Goal: Information Seeking & Learning: Check status

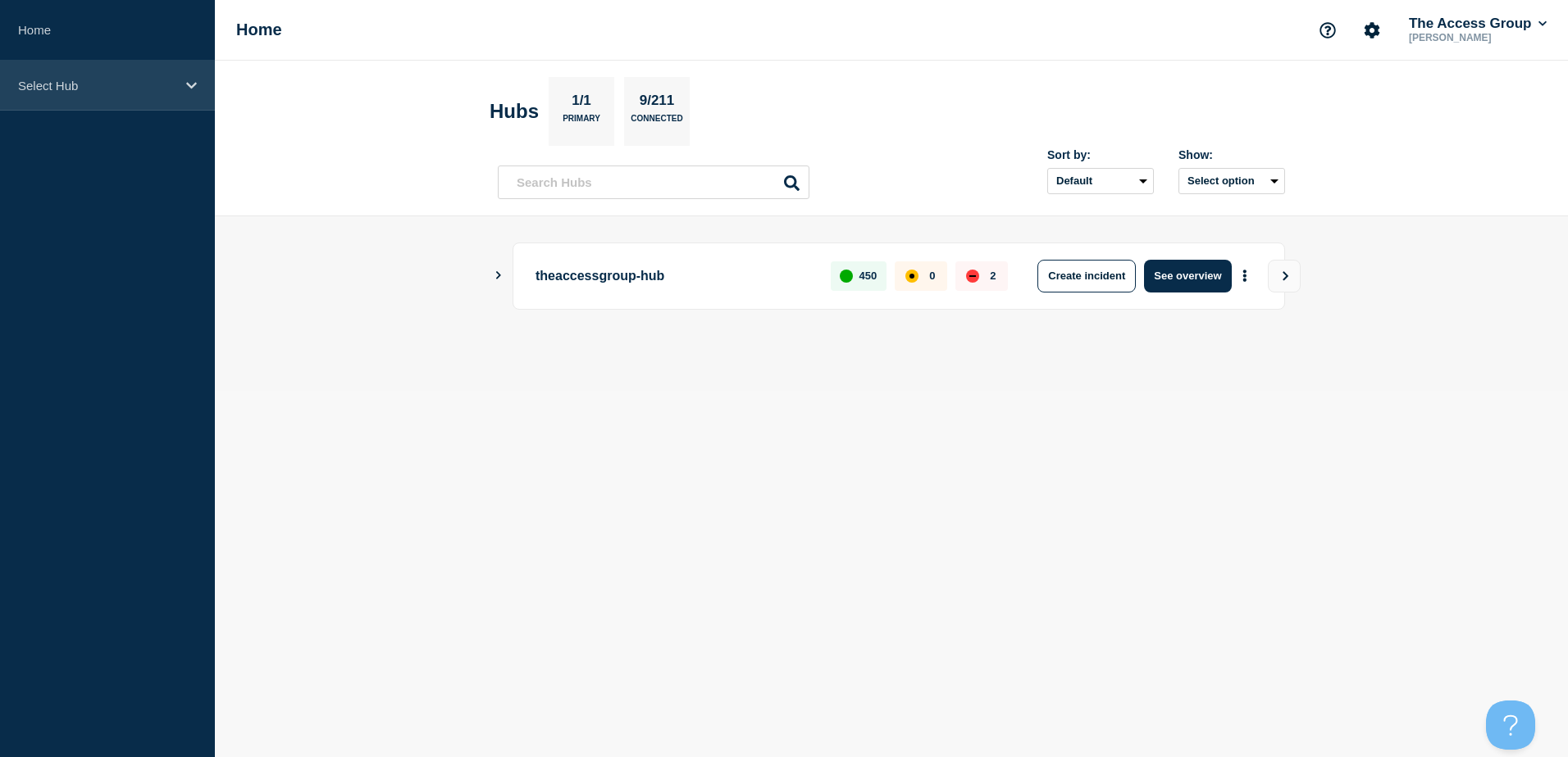
click at [190, 82] on icon at bounding box center [191, 85] width 11 height 13
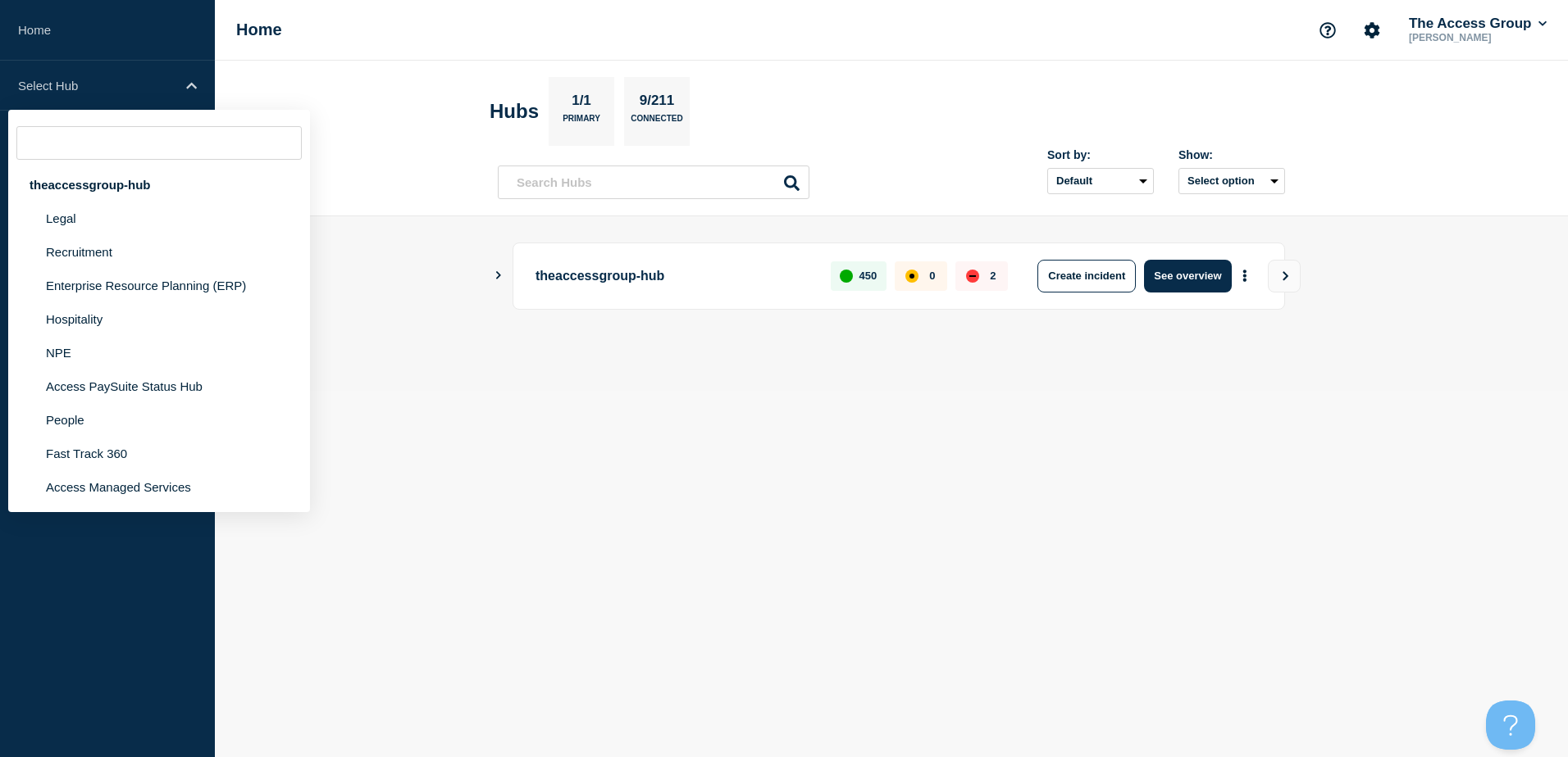
click at [113, 711] on aside "Home Select Hub theaccessgroup-hub Legal Recruitment Enterprise Resource Planni…" at bounding box center [107, 378] width 215 height 757
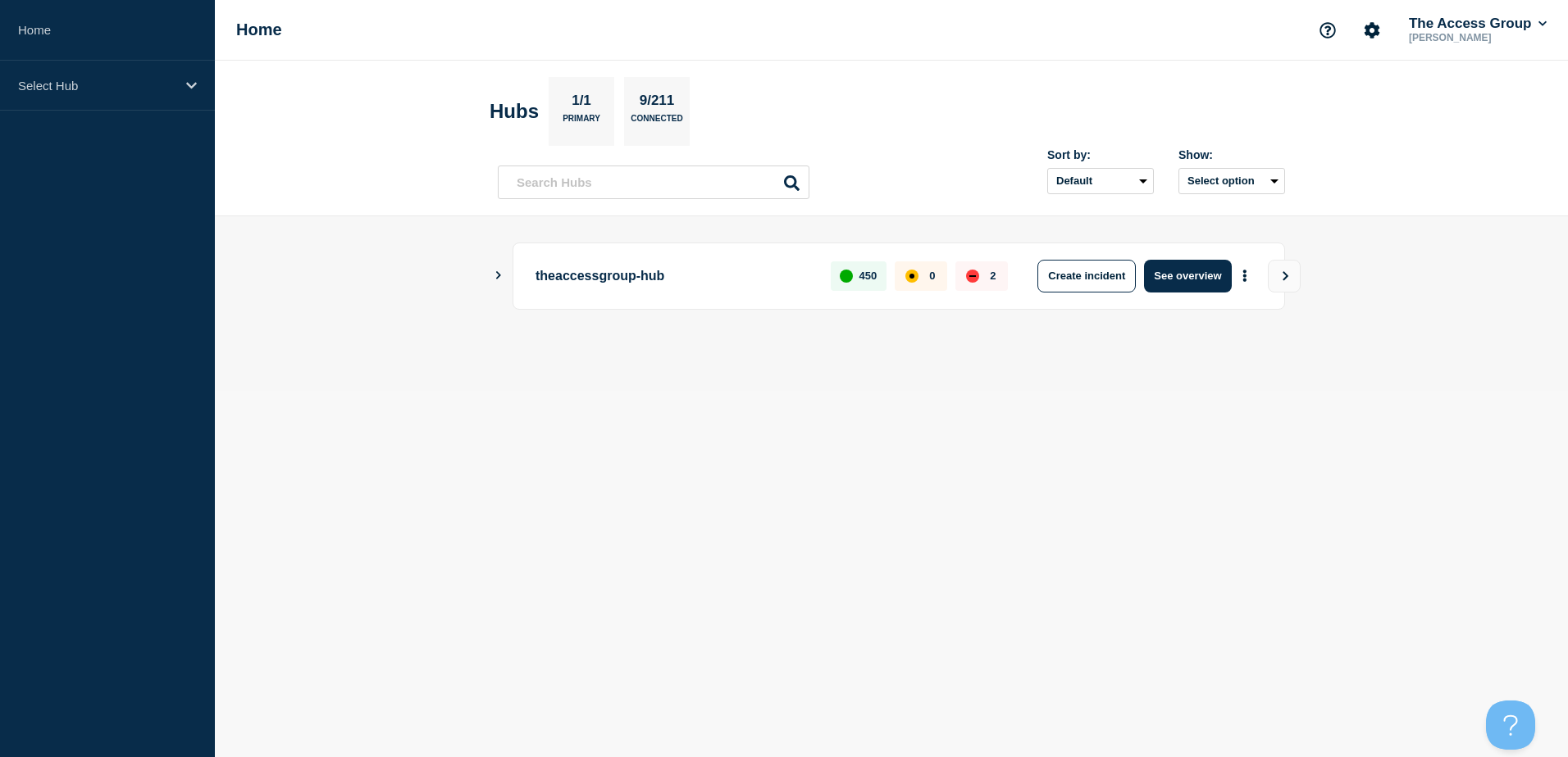
click at [974, 276] on div "down" at bounding box center [973, 276] width 7 height 2
click at [190, 80] on icon at bounding box center [191, 85] width 11 height 13
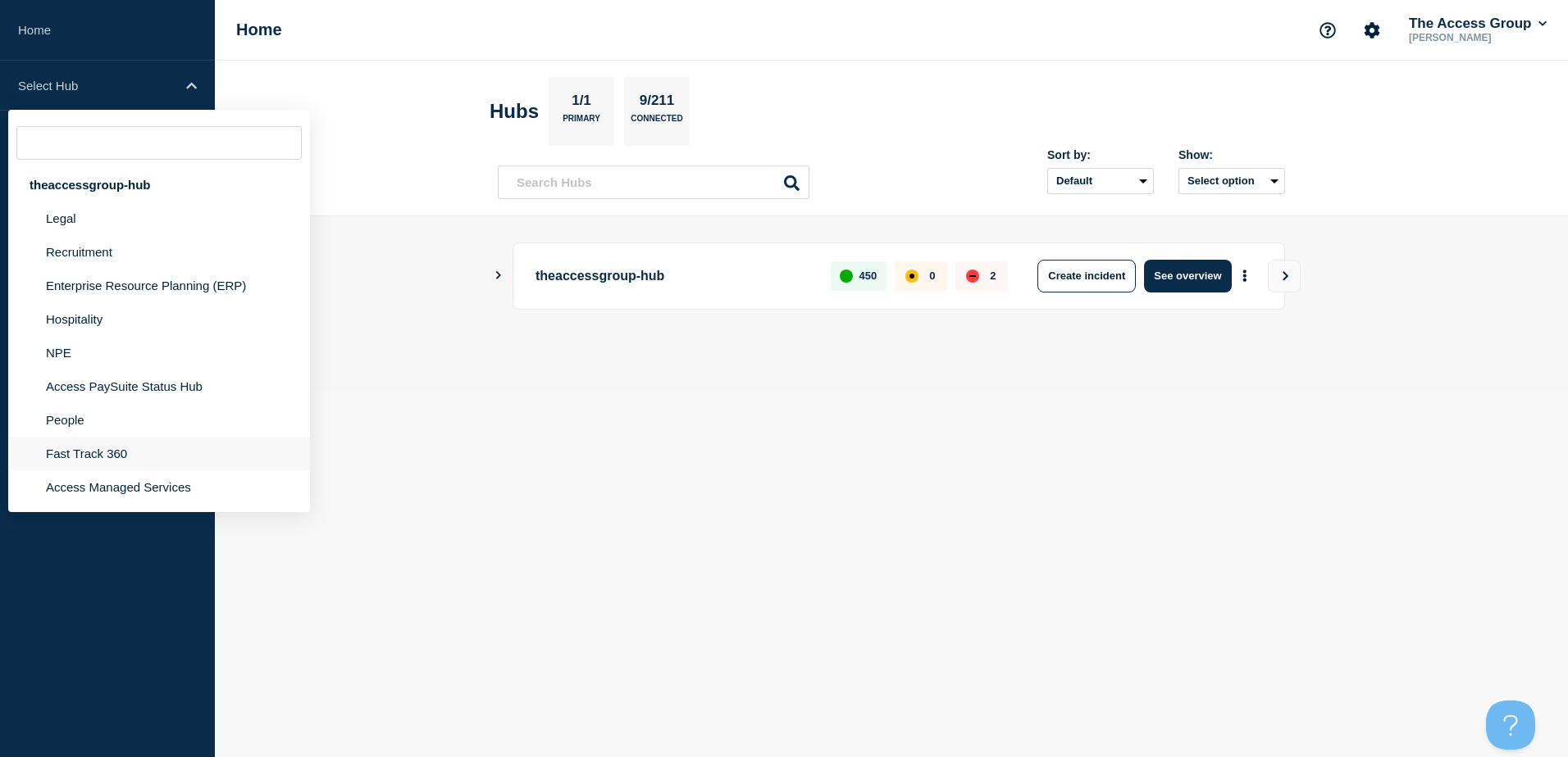
click at [89, 470] on li "Fast Track 360" at bounding box center [159, 487] width 302 height 34
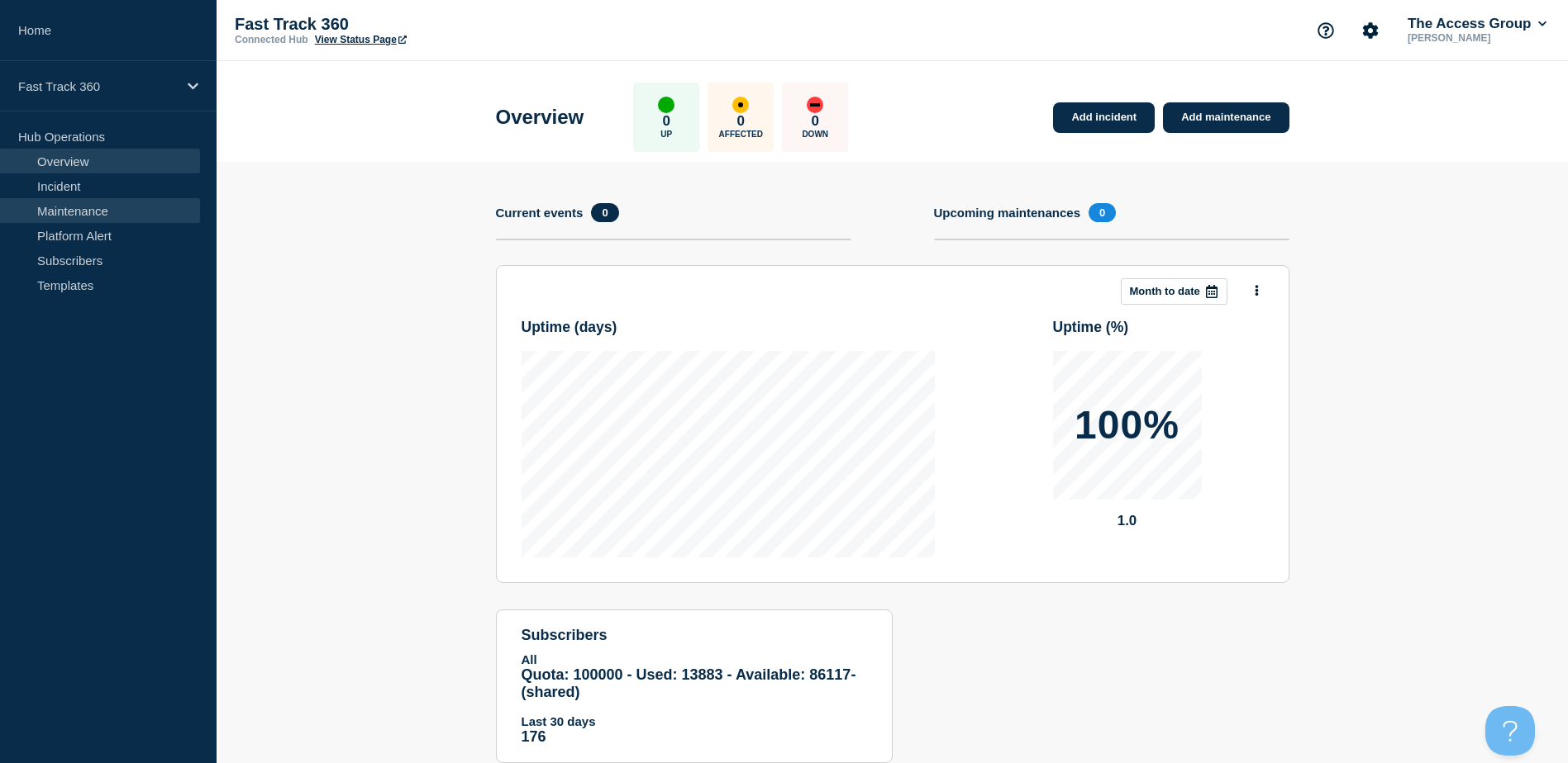
click at [59, 208] on link "Maintenance" at bounding box center [99, 210] width 200 height 25
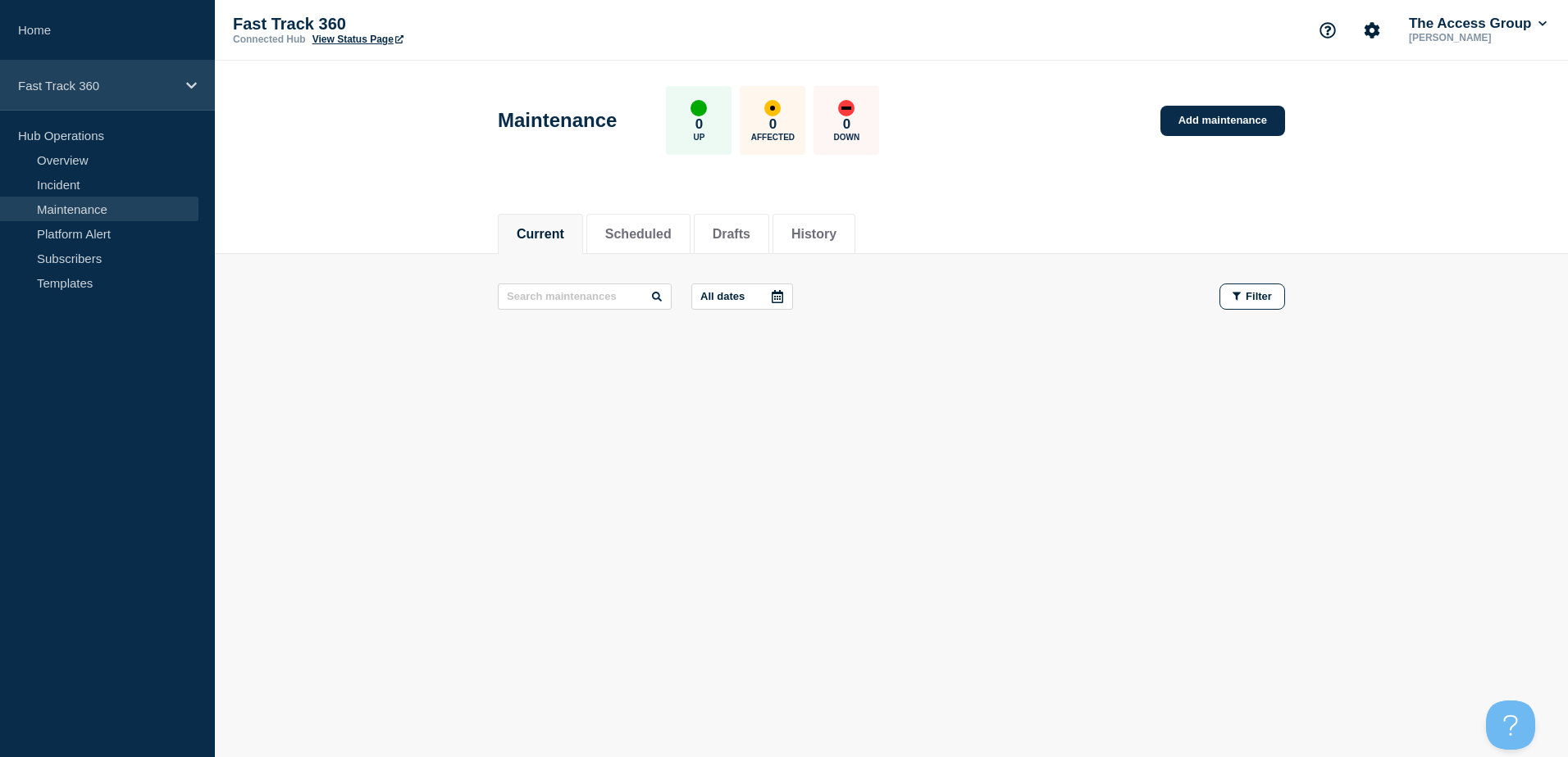
click at [190, 79] on icon at bounding box center [191, 85] width 11 height 13
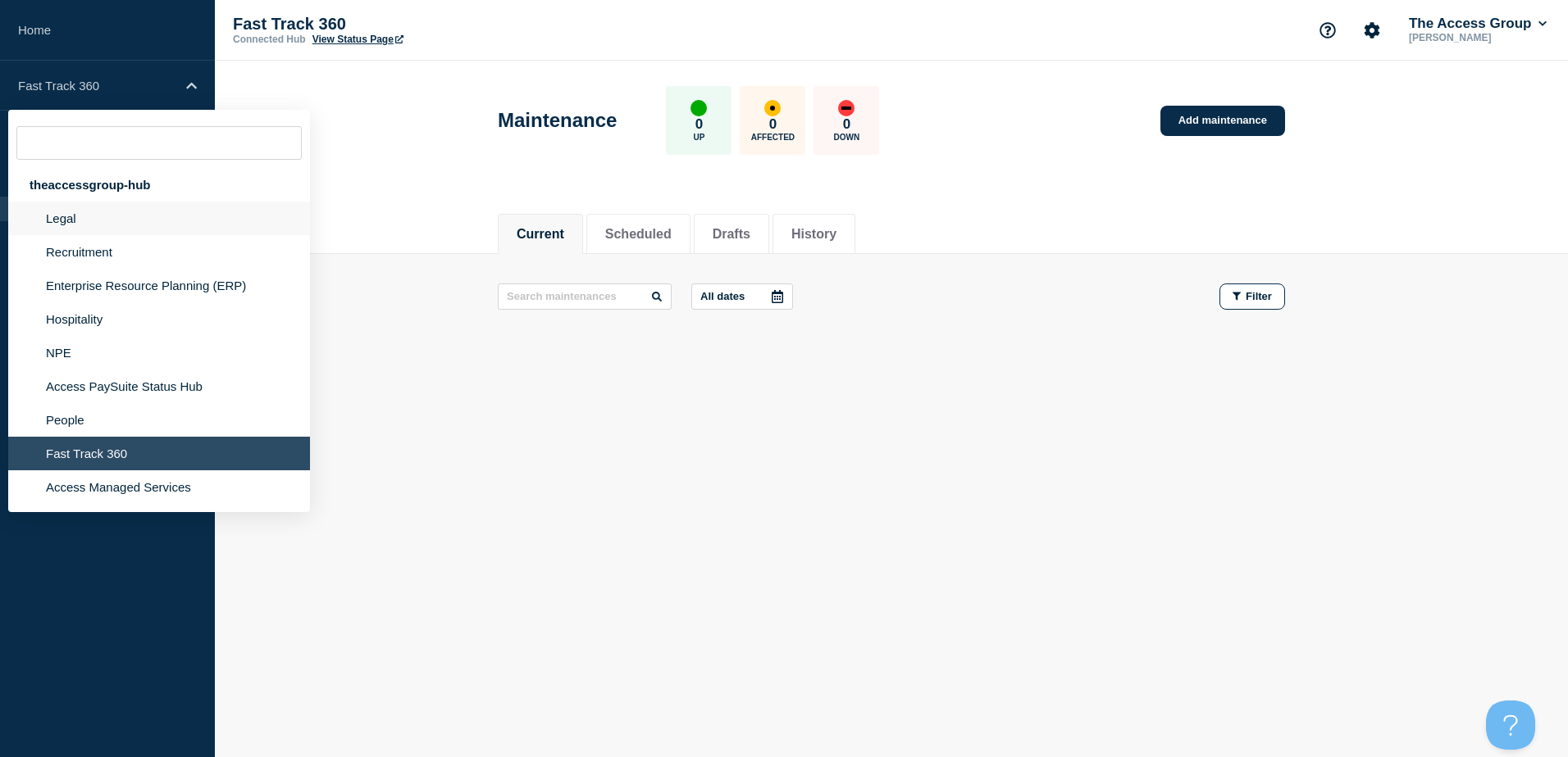
click at [68, 235] on li "Legal" at bounding box center [159, 252] width 302 height 34
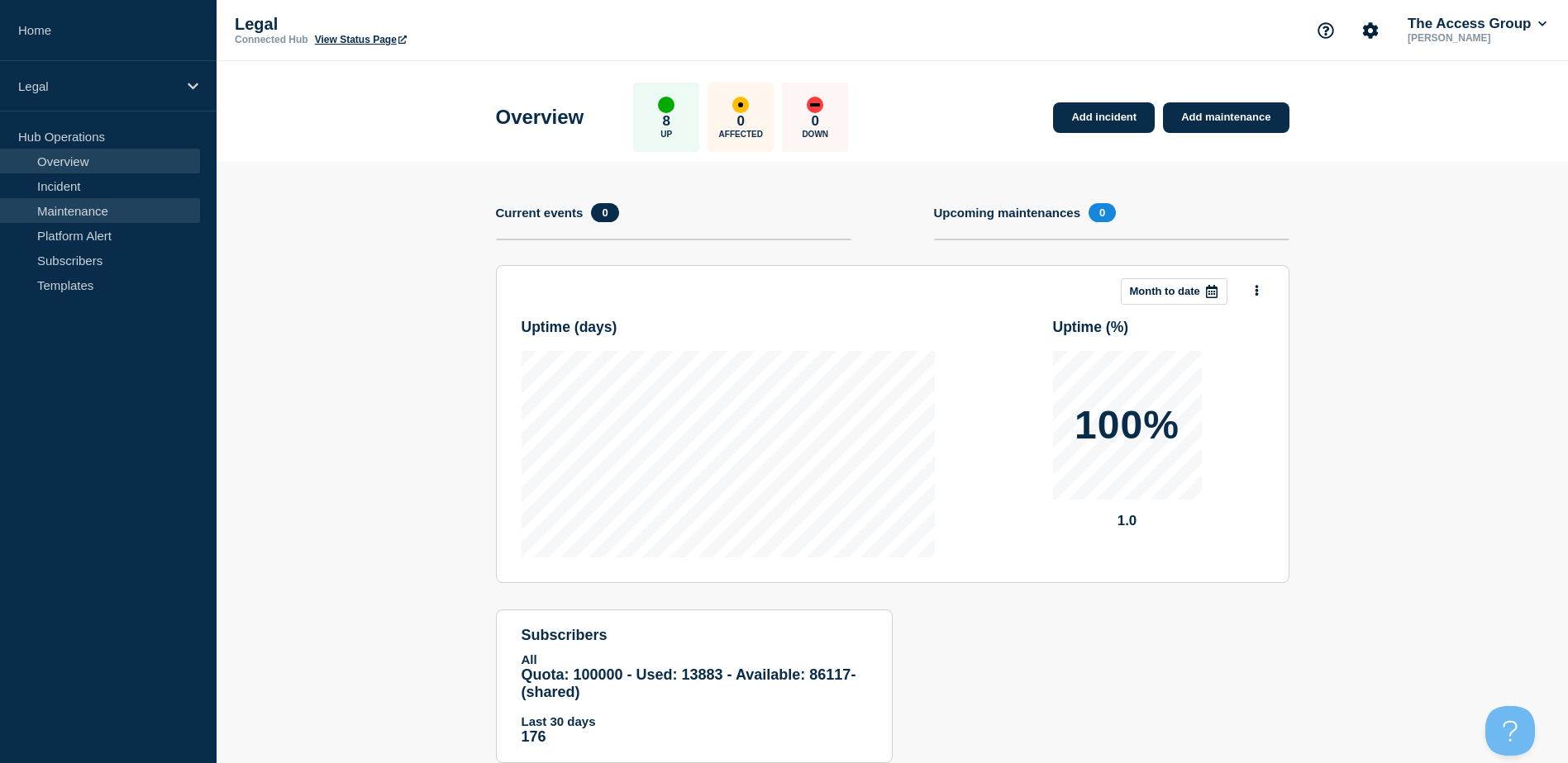
click at [77, 209] on link "Maintenance" at bounding box center [99, 210] width 200 height 25
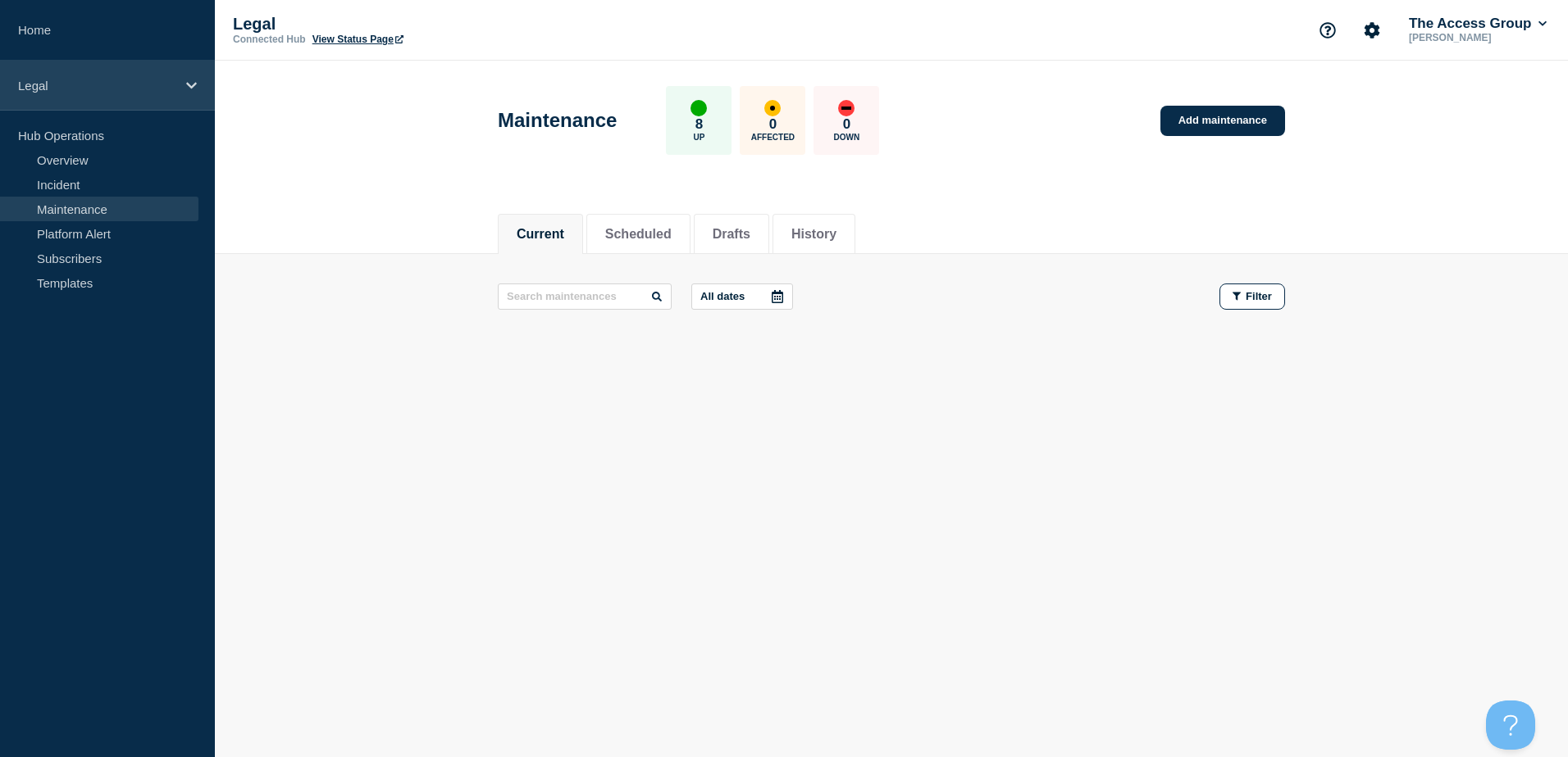
click at [187, 83] on icon at bounding box center [191, 85] width 11 height 13
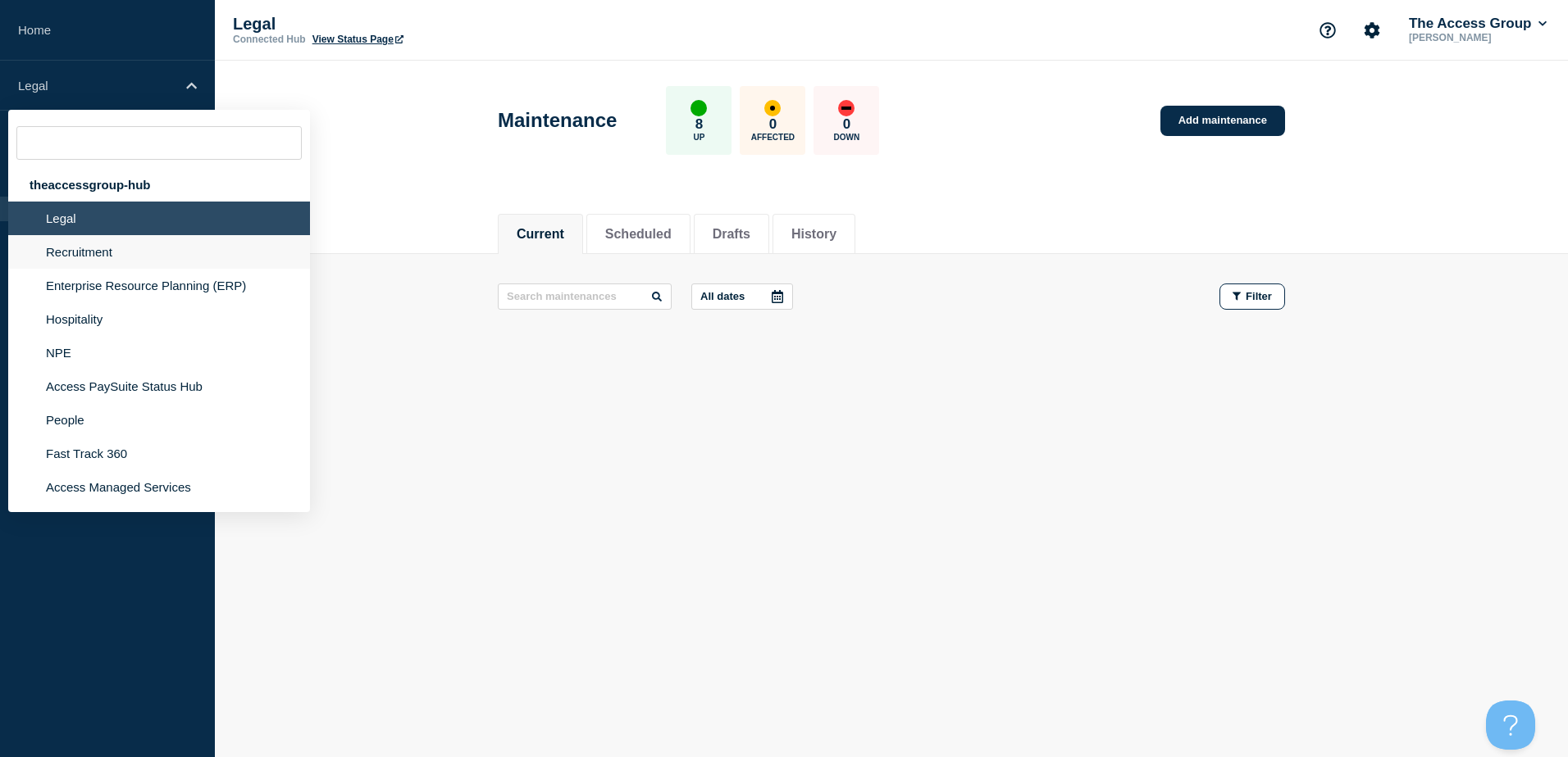
click at [78, 269] on li "Recruitment" at bounding box center [159, 286] width 302 height 34
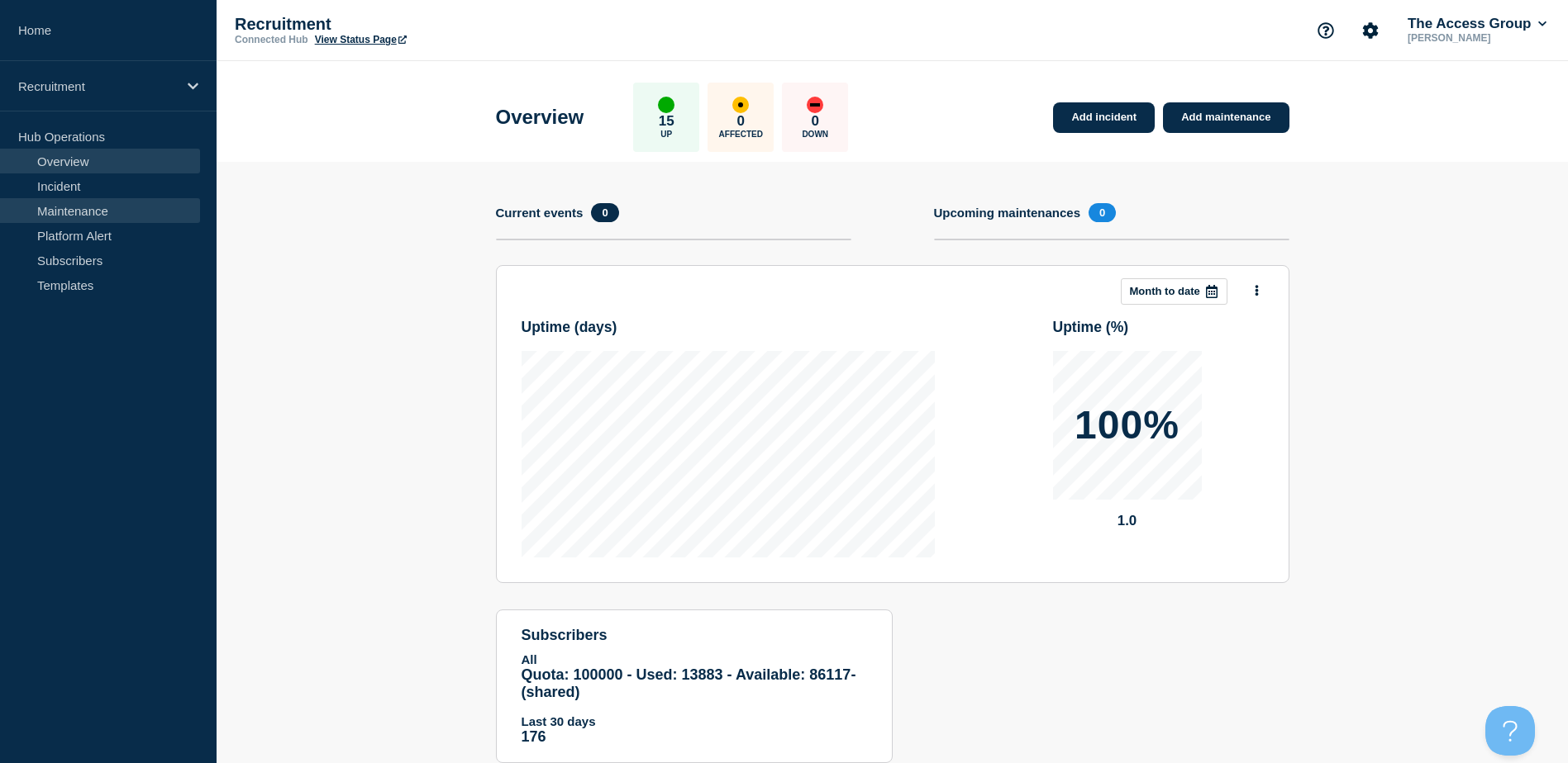
click at [68, 206] on link "Maintenance" at bounding box center [99, 210] width 200 height 25
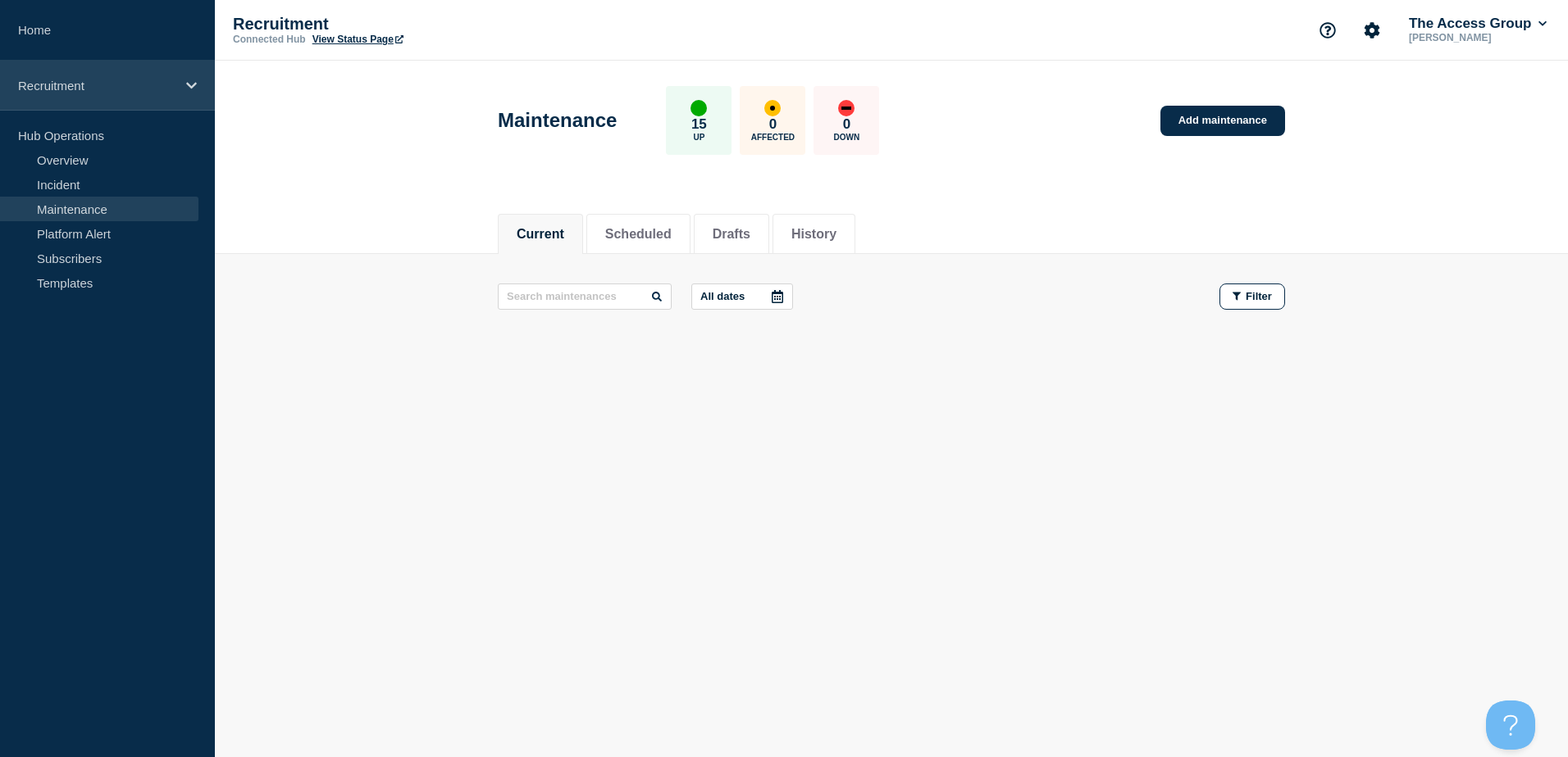
click at [191, 81] on icon at bounding box center [191, 85] width 11 height 13
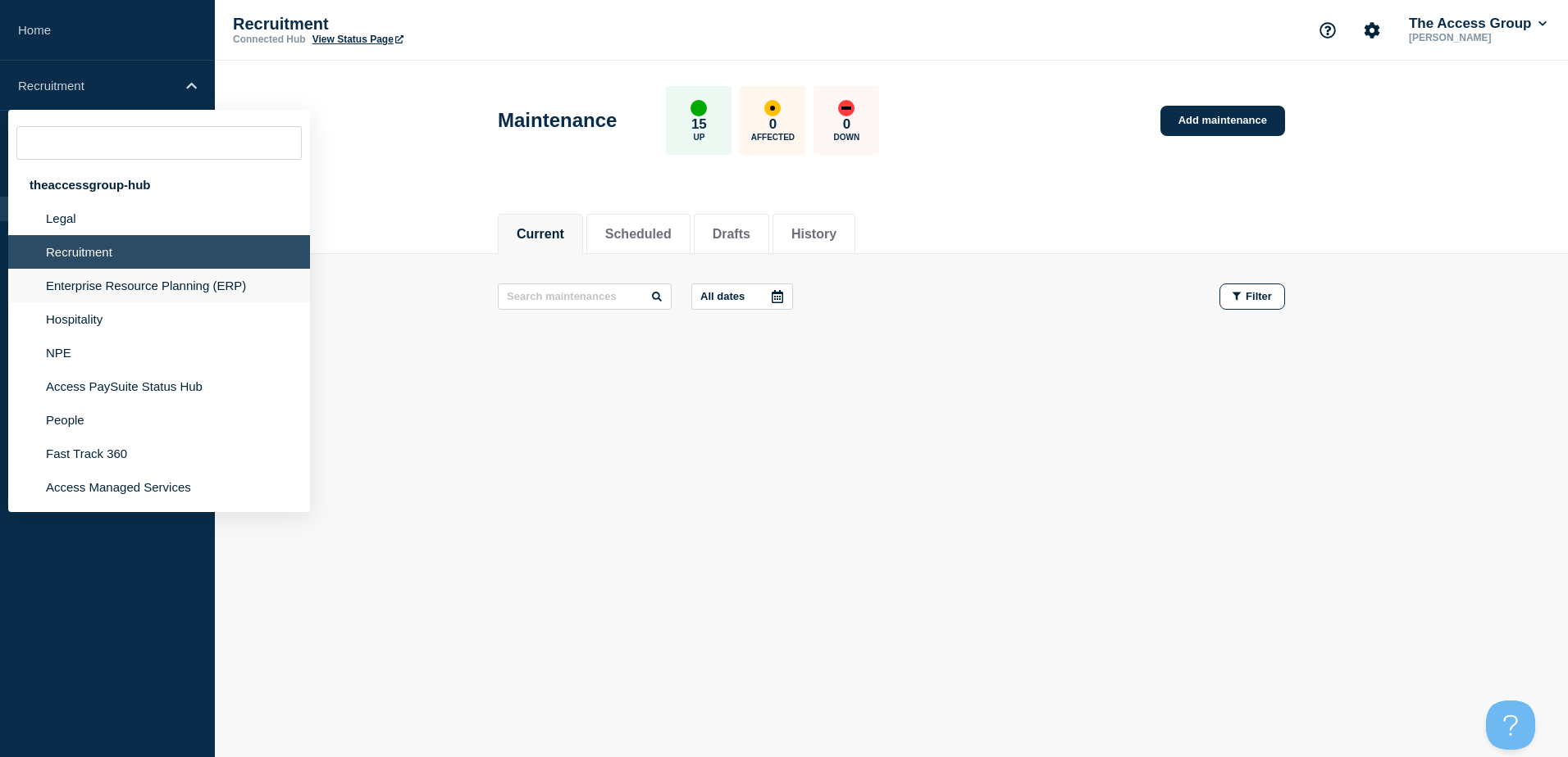
click at [62, 303] on li "Enterprise Resource Planning (ERP)" at bounding box center [159, 319] width 302 height 34
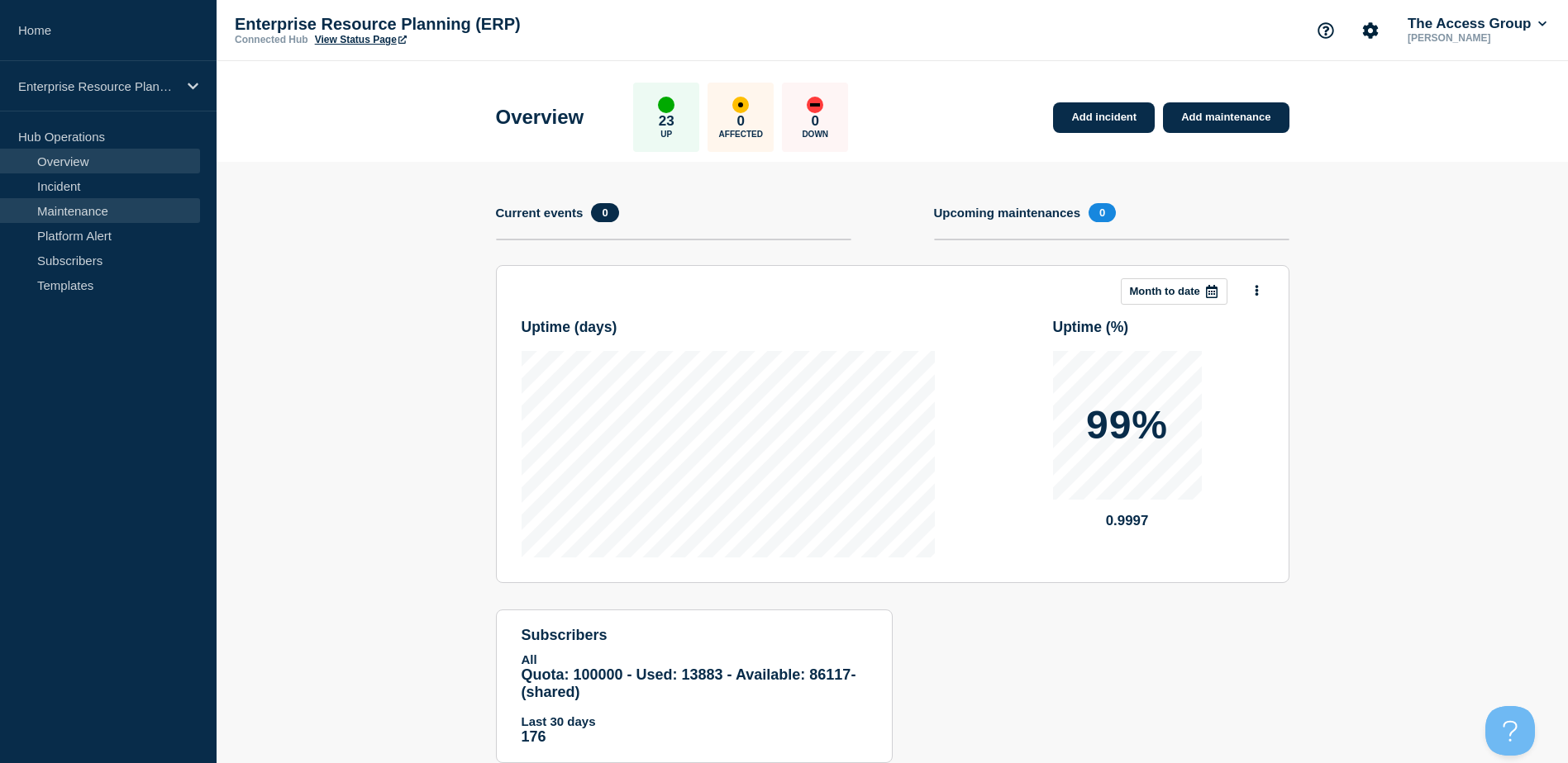
click at [85, 206] on link "Maintenance" at bounding box center [99, 210] width 200 height 25
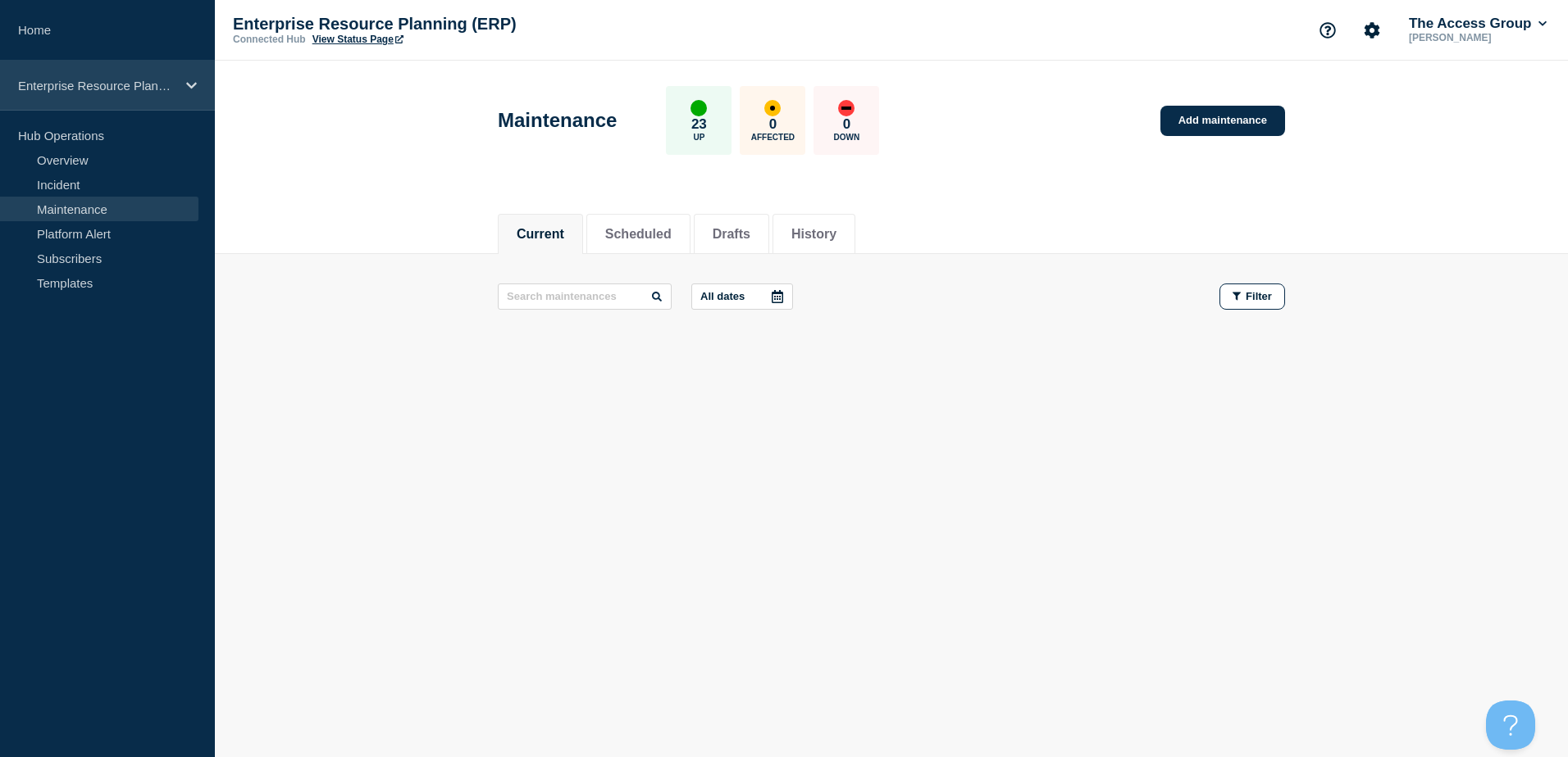
click at [193, 85] on icon at bounding box center [191, 85] width 11 height 7
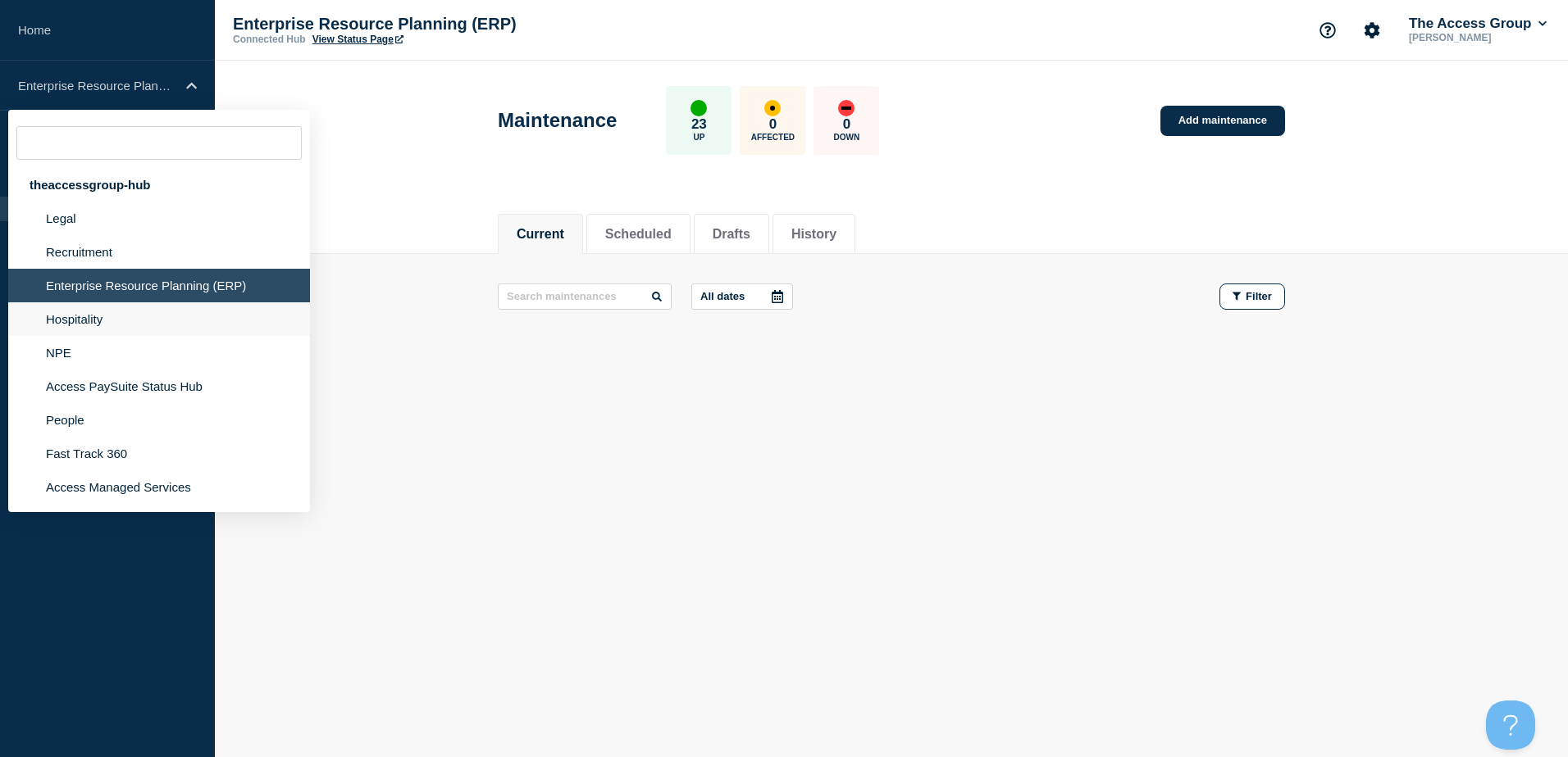
click at [69, 336] on li "Hospitality" at bounding box center [159, 353] width 302 height 34
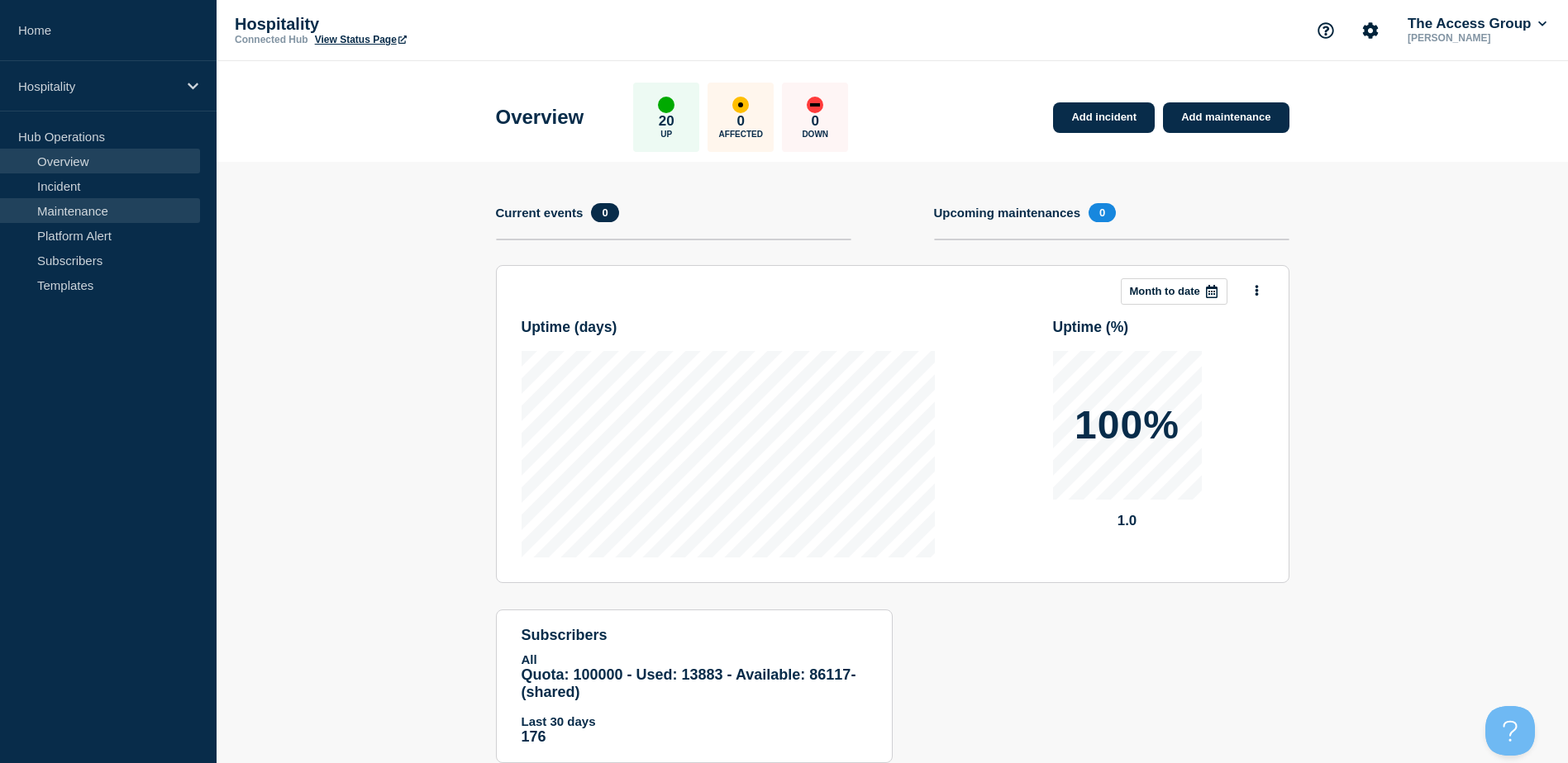
click at [79, 214] on link "Maintenance" at bounding box center [99, 210] width 200 height 25
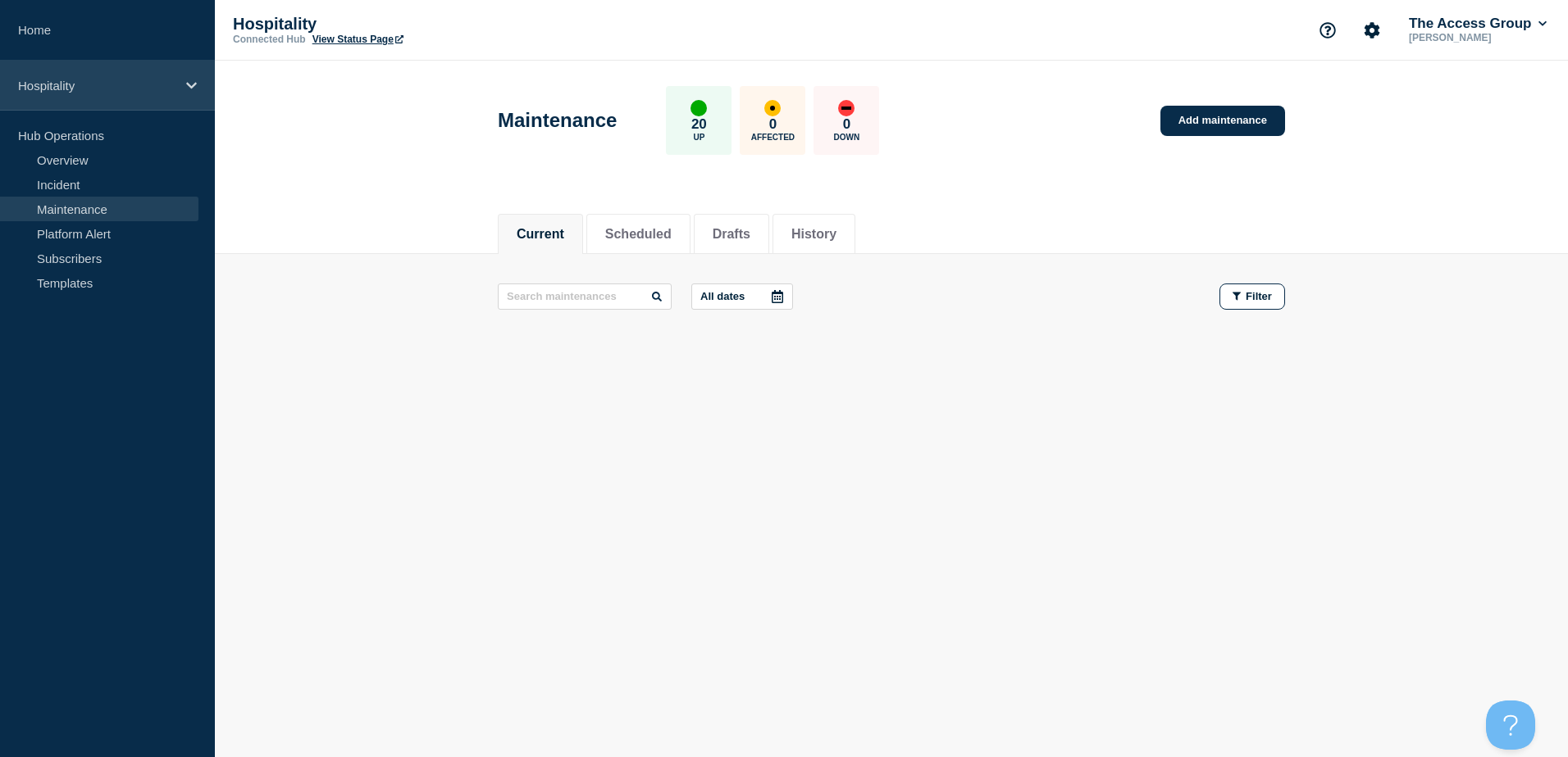
click at [191, 86] on icon at bounding box center [191, 85] width 11 height 7
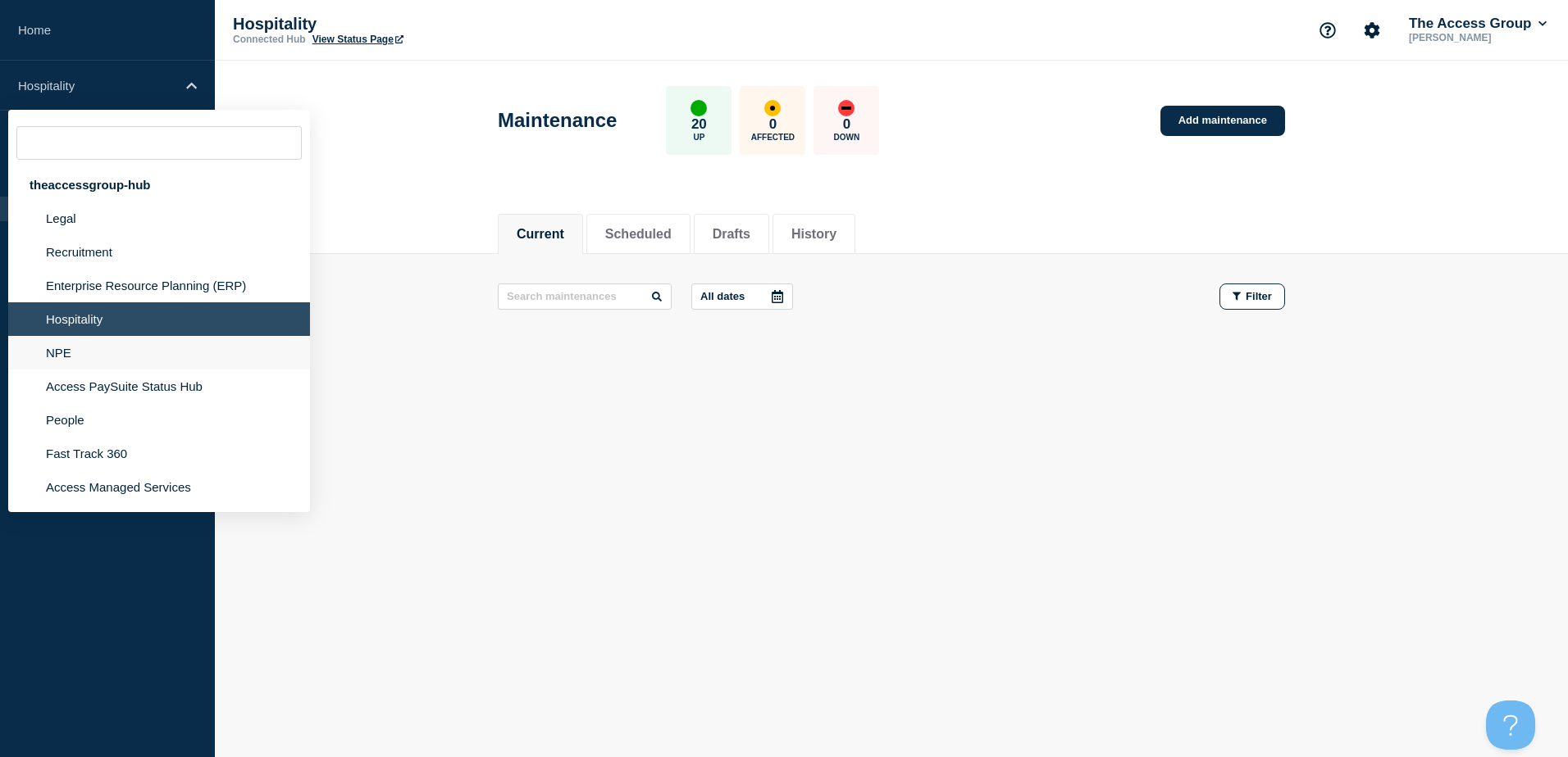
click at [58, 370] on li "NPE" at bounding box center [159, 387] width 302 height 34
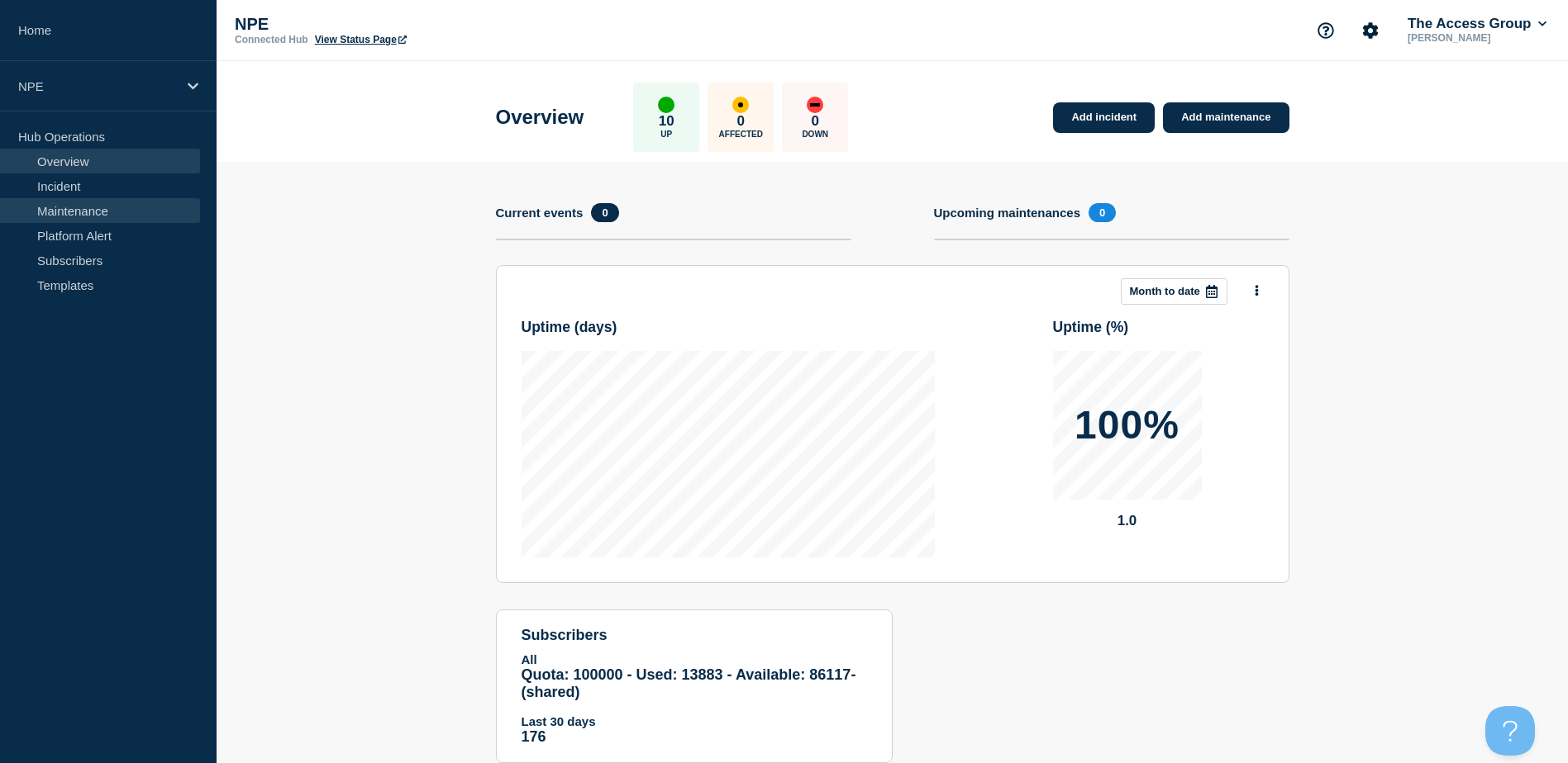
click at [79, 217] on link "Maintenance" at bounding box center [99, 210] width 200 height 25
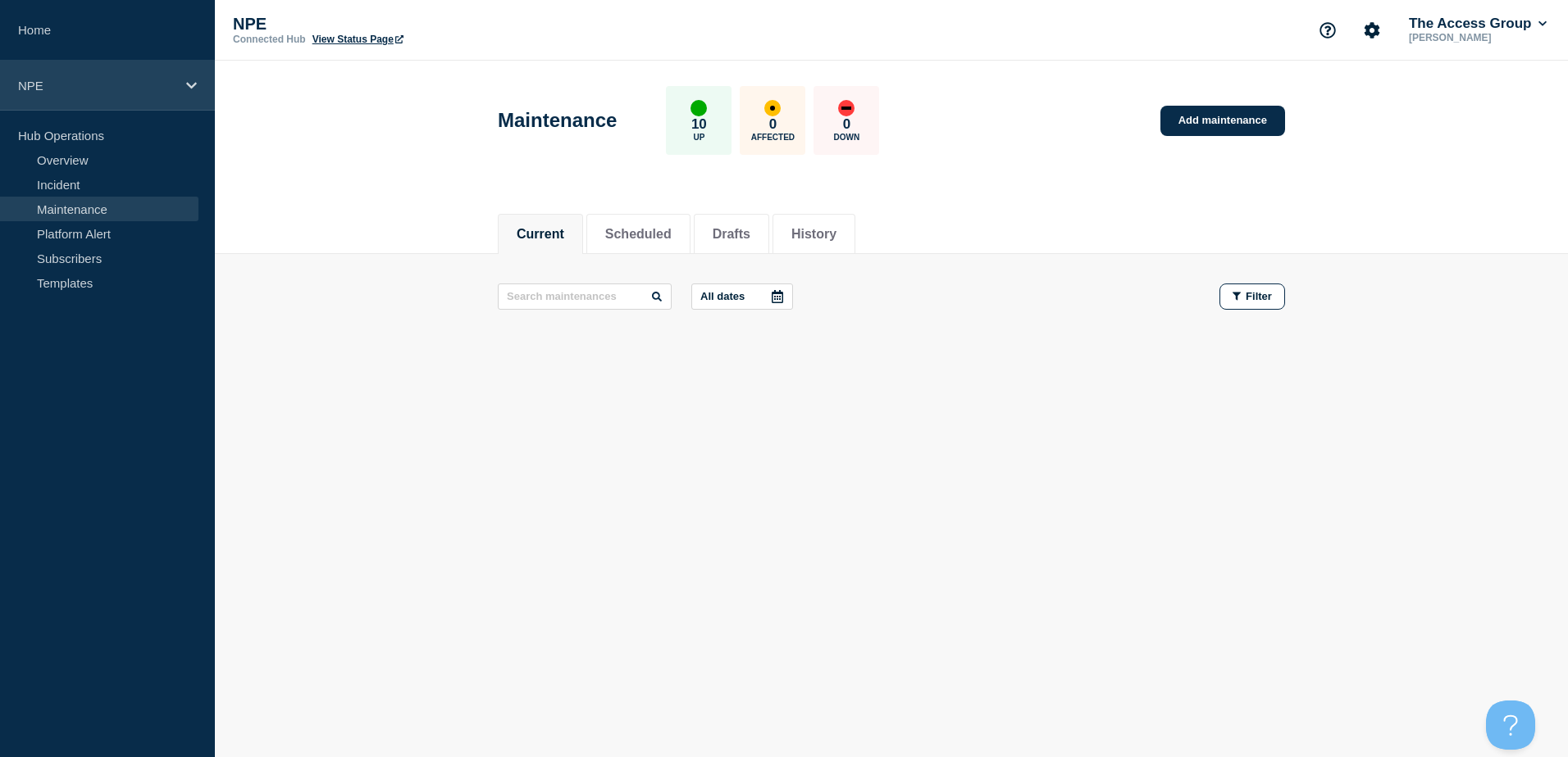
click at [193, 84] on icon at bounding box center [191, 85] width 11 height 7
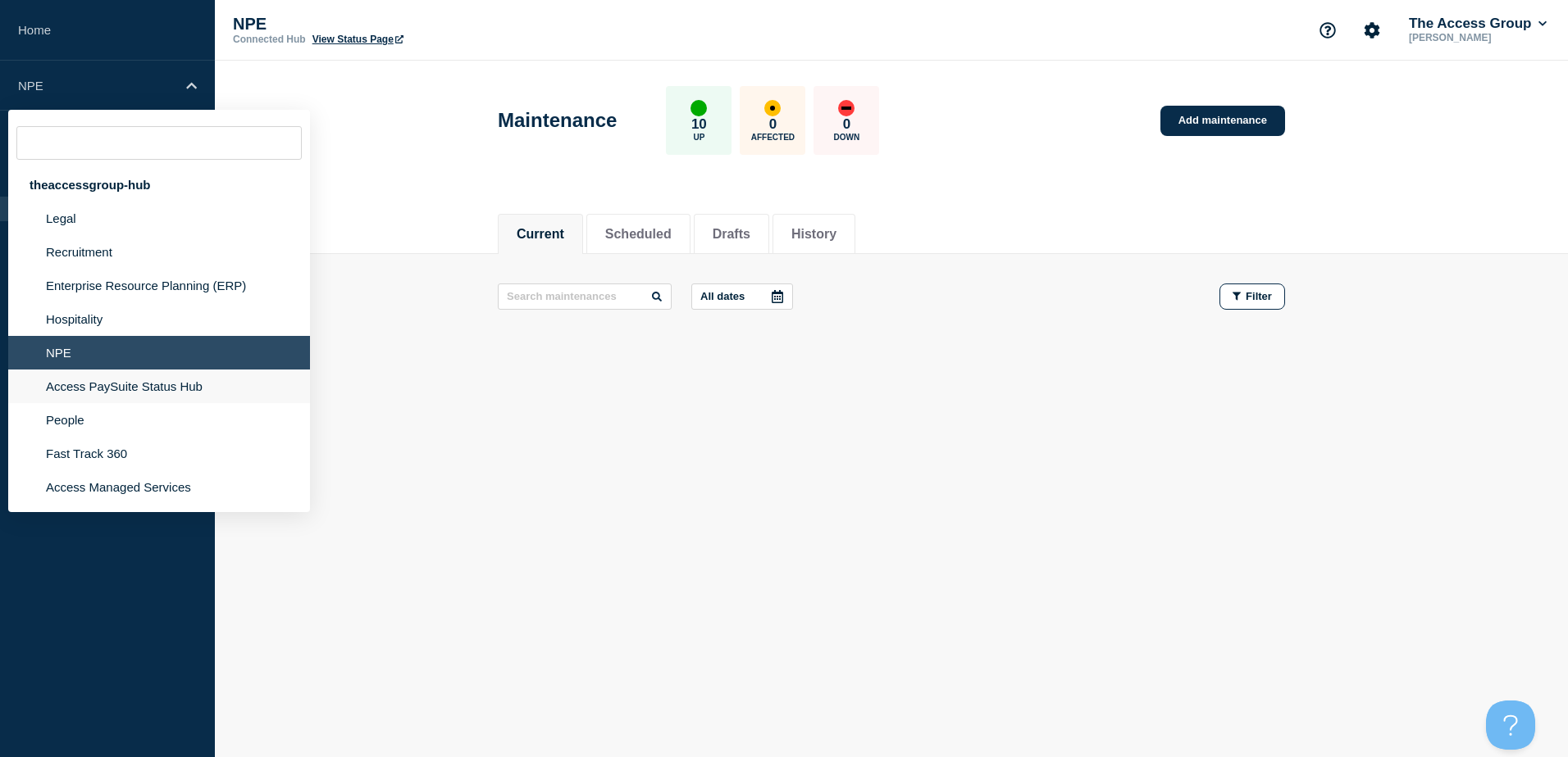
click at [62, 403] on li "Access PaySuite Status Hub" at bounding box center [159, 420] width 302 height 34
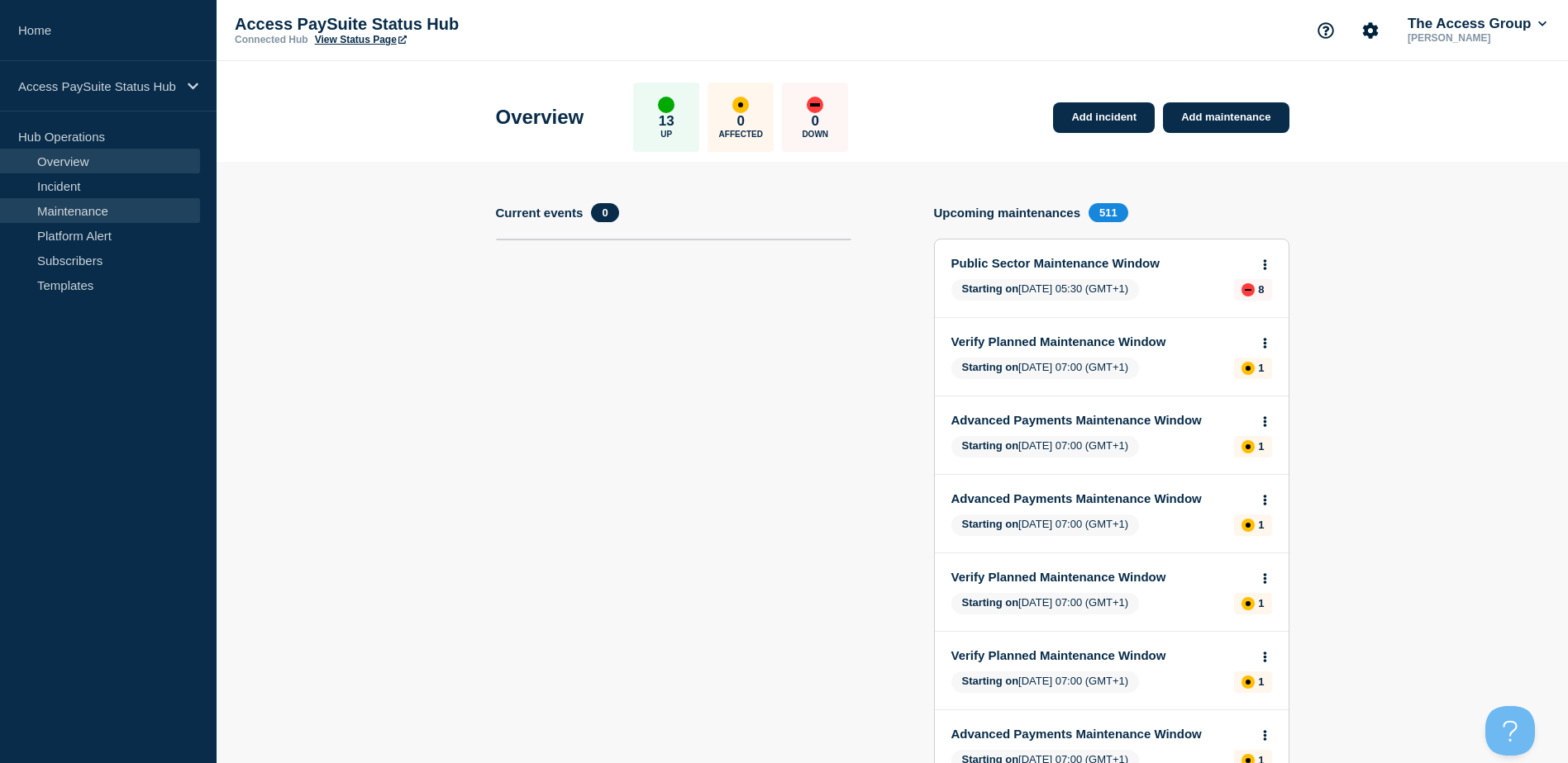
click at [92, 210] on link "Maintenance" at bounding box center [99, 210] width 200 height 25
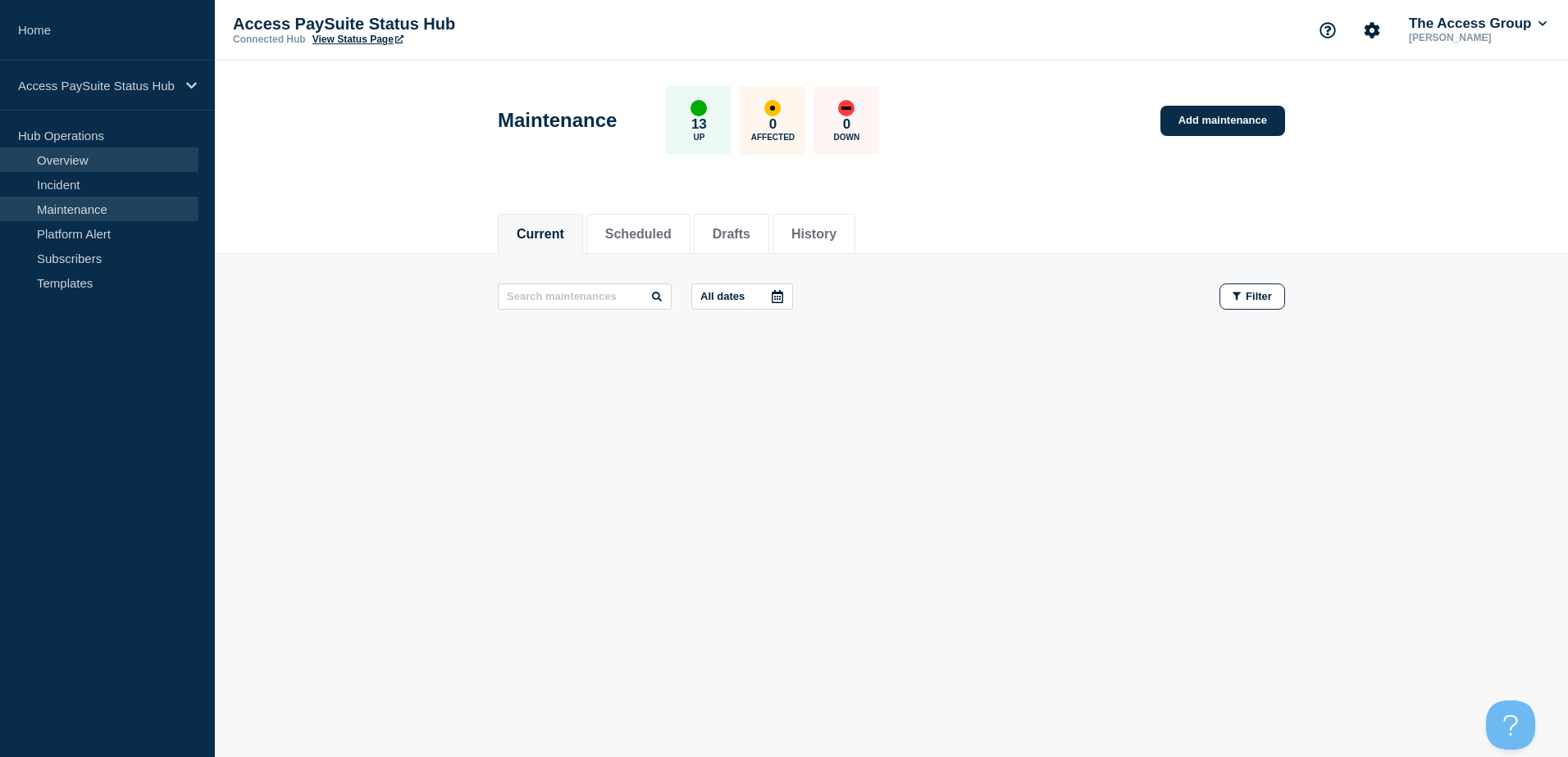
click at [70, 165] on link "Overview" at bounding box center [99, 159] width 198 height 24
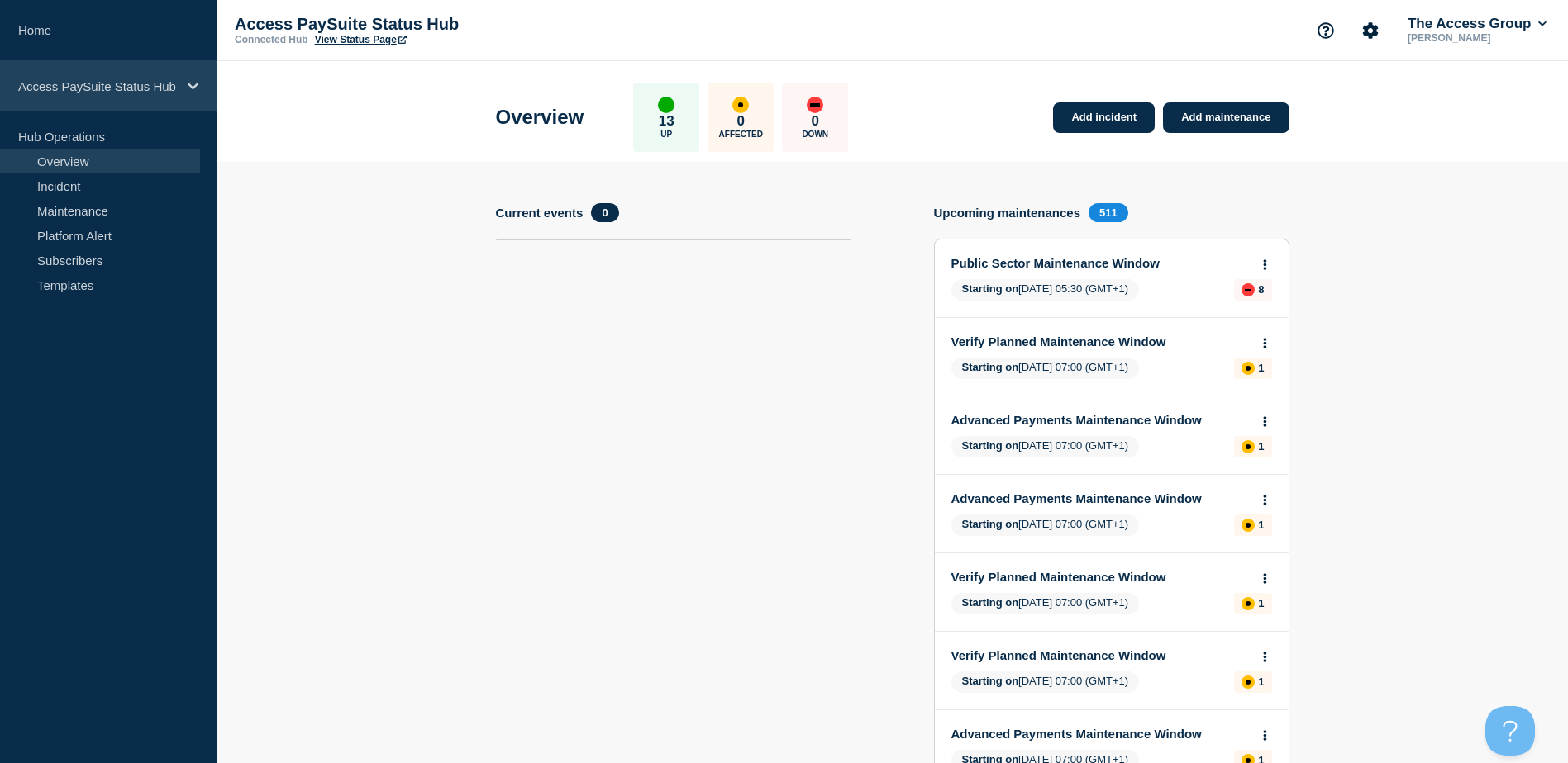
click at [195, 82] on icon at bounding box center [193, 86] width 11 height 13
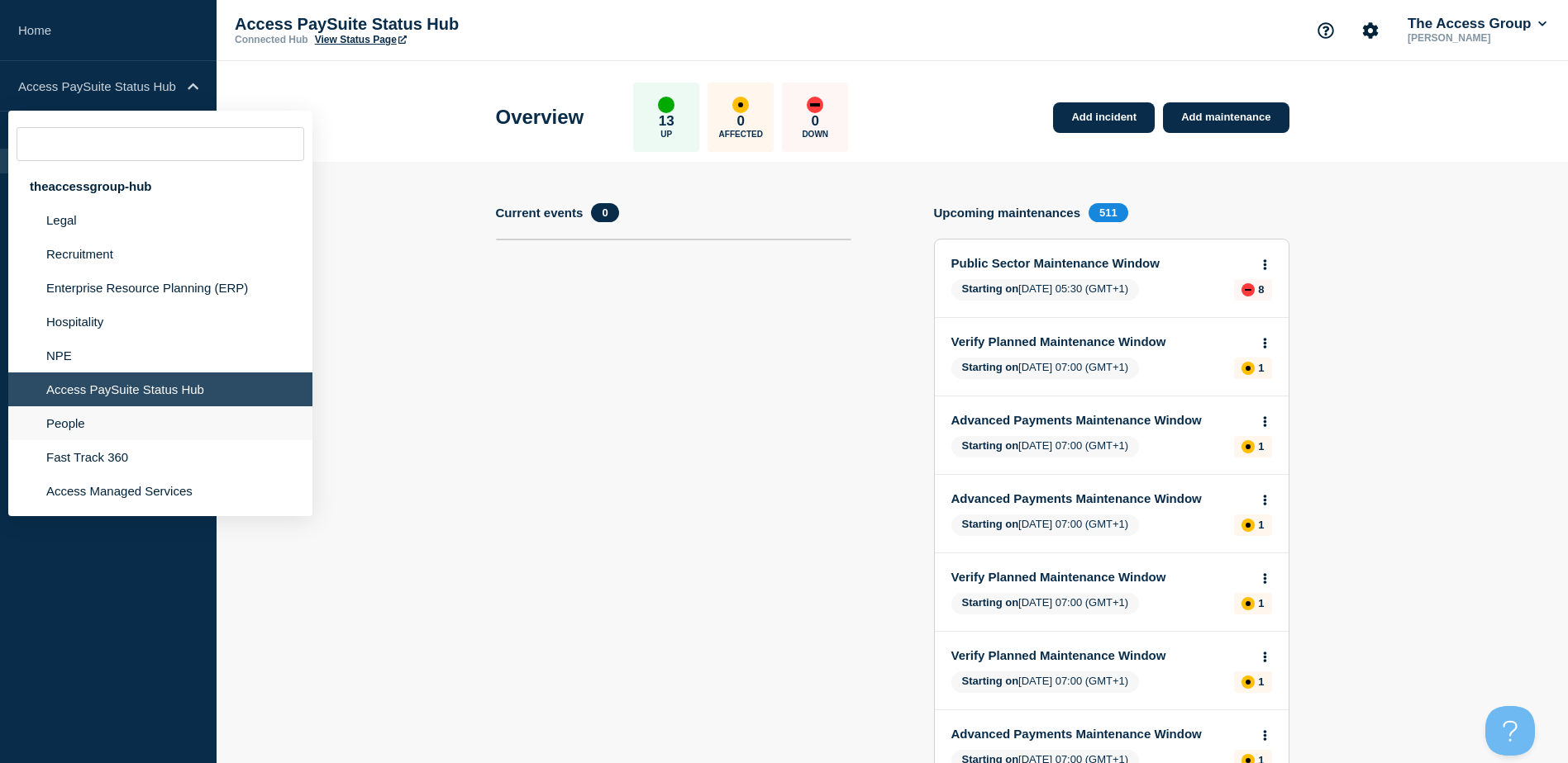
click at [69, 440] on li "People" at bounding box center [161, 457] width 304 height 34
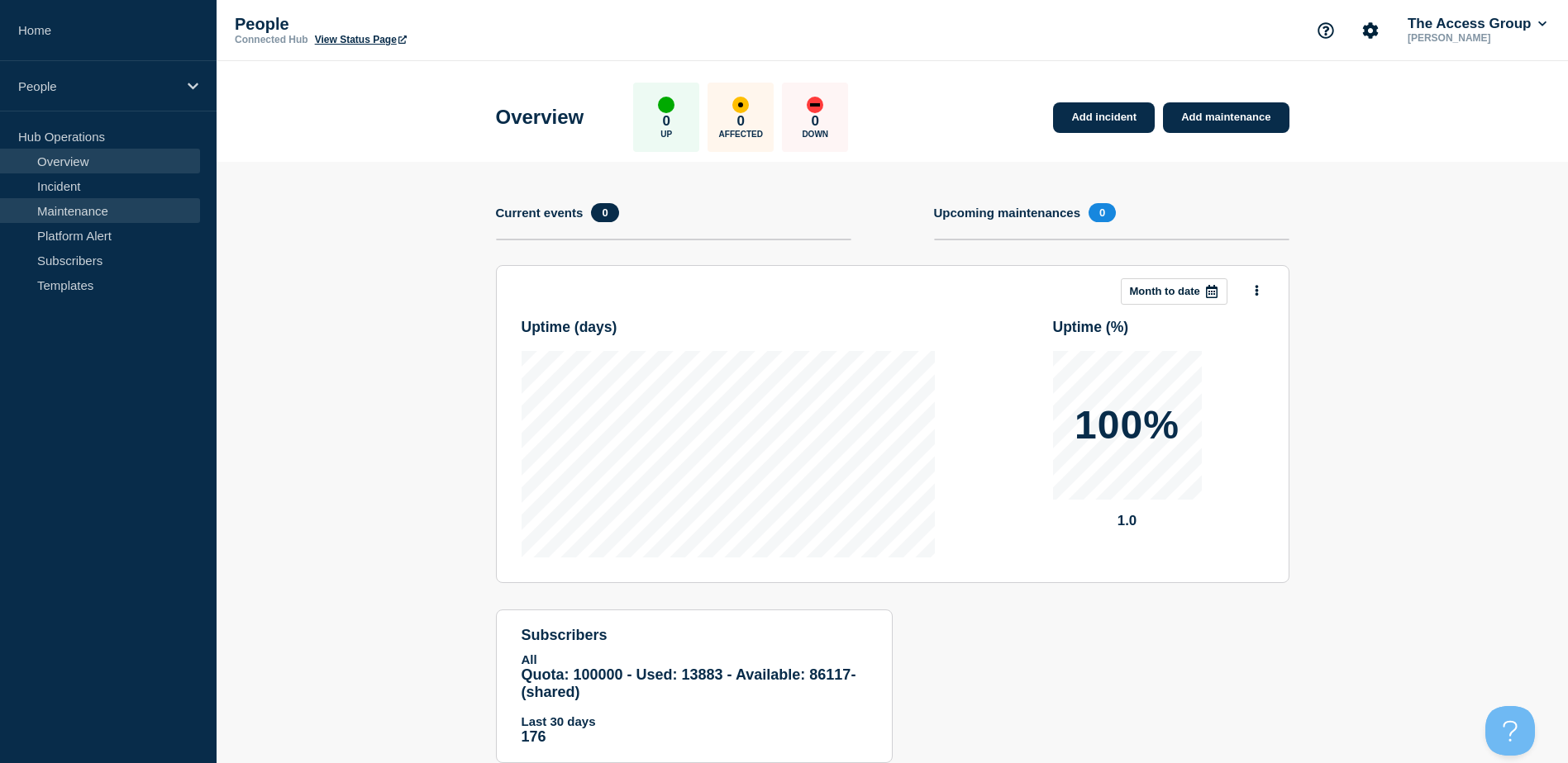
click at [70, 214] on link "Maintenance" at bounding box center [99, 210] width 200 height 25
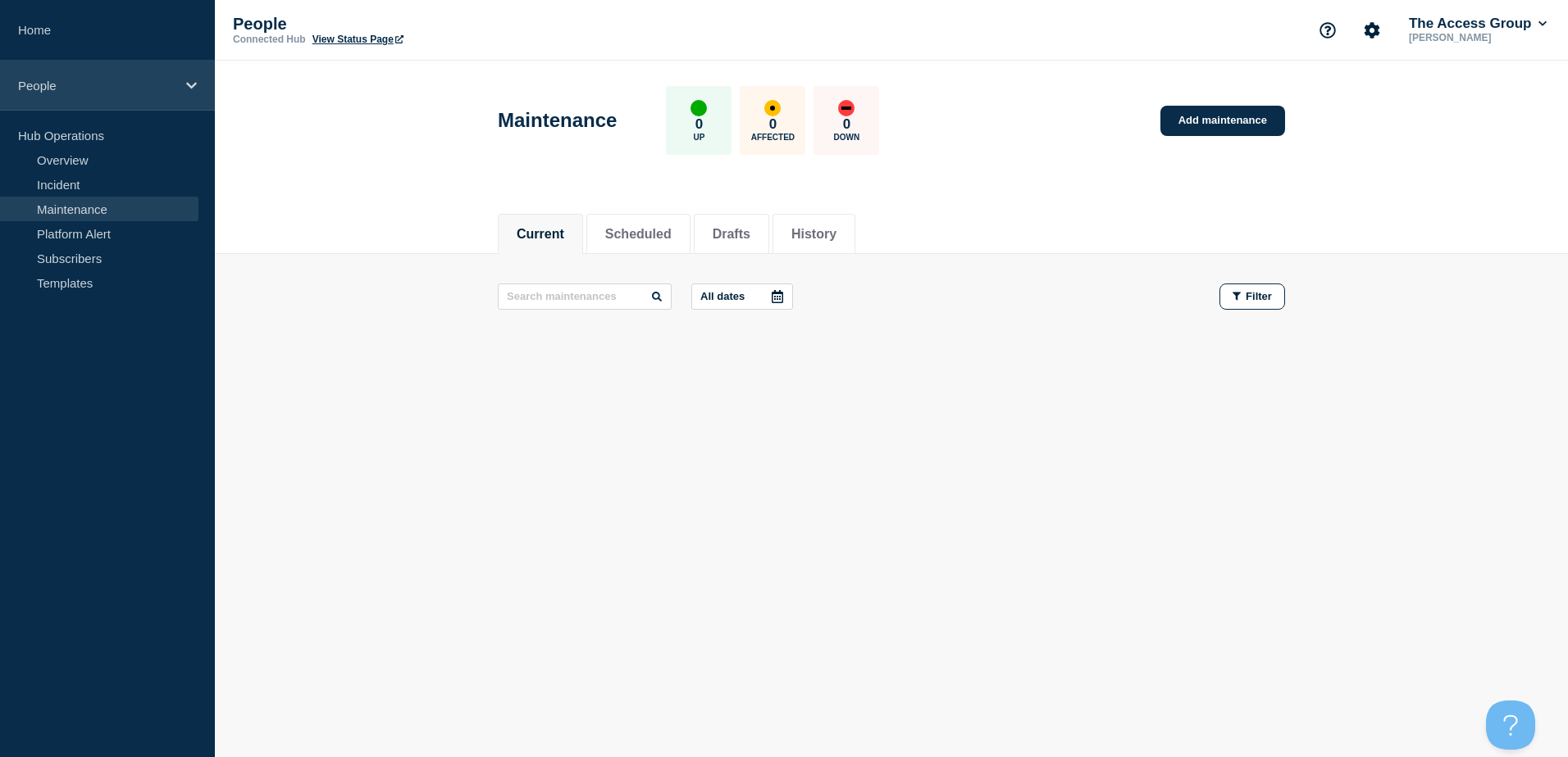
click at [191, 83] on icon at bounding box center [191, 85] width 11 height 13
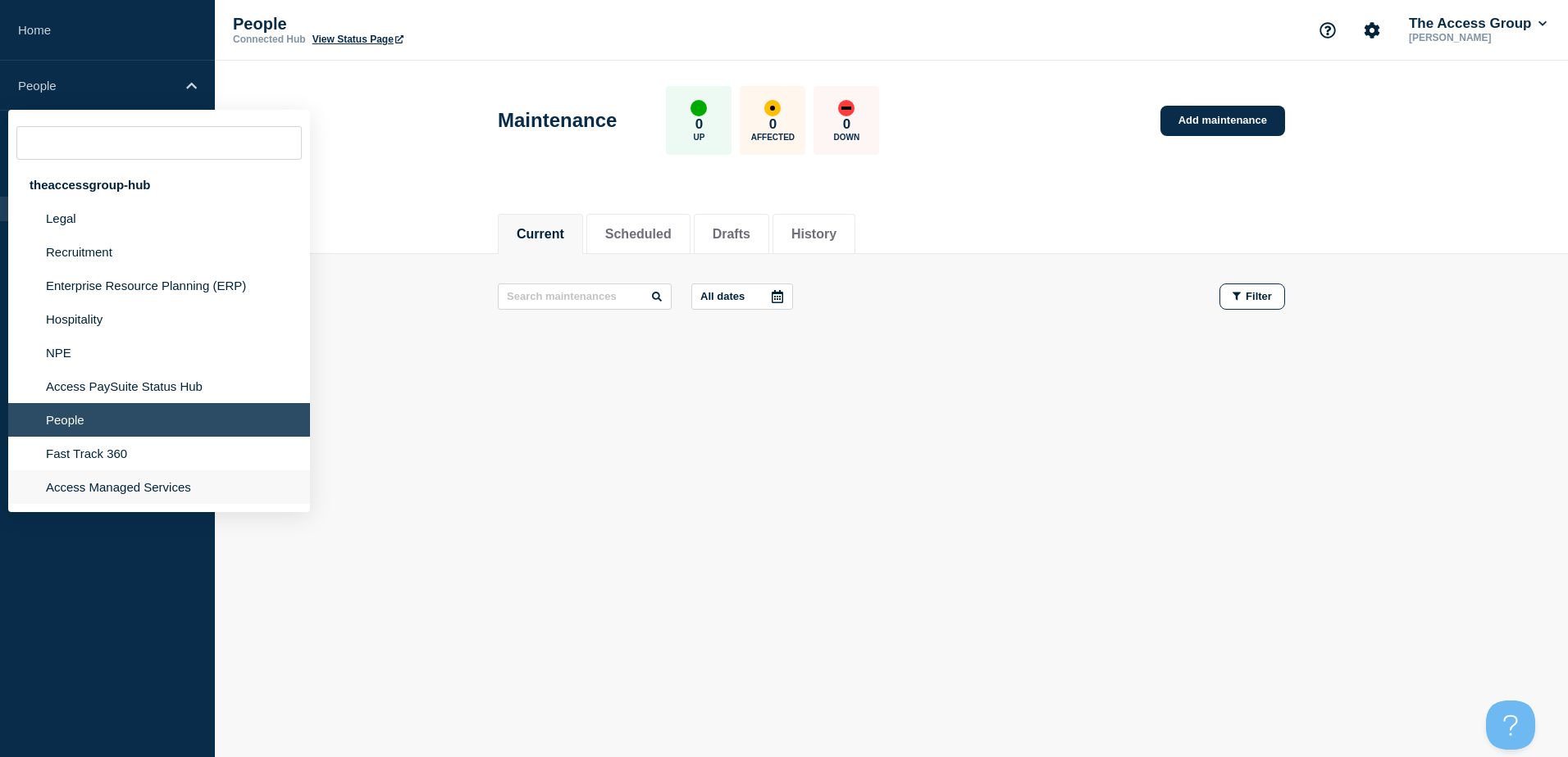
click at [62, 488] on li "Access Managed Services" at bounding box center [159, 487] width 302 height 34
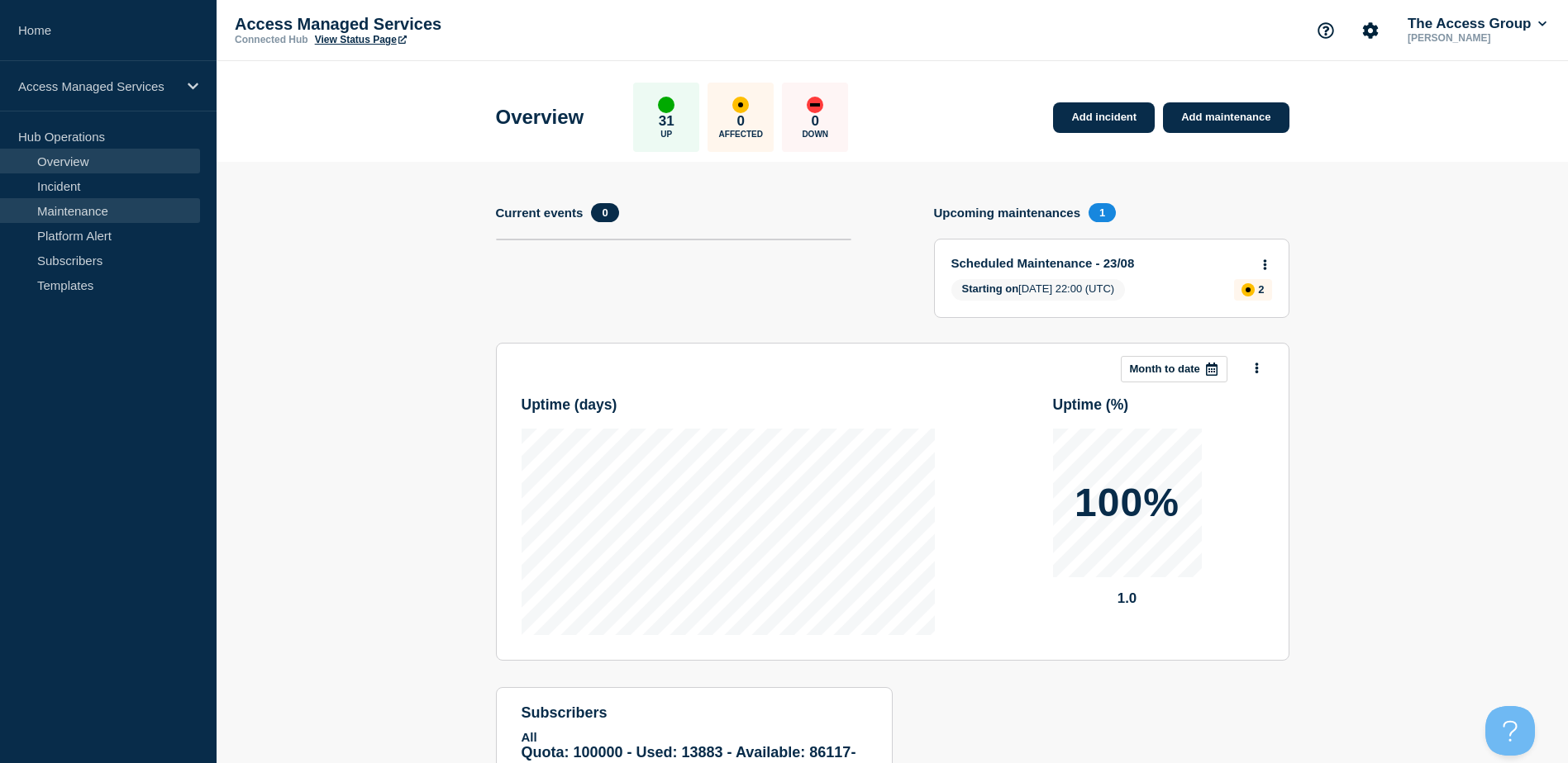
click at [77, 212] on link "Maintenance" at bounding box center [99, 210] width 200 height 25
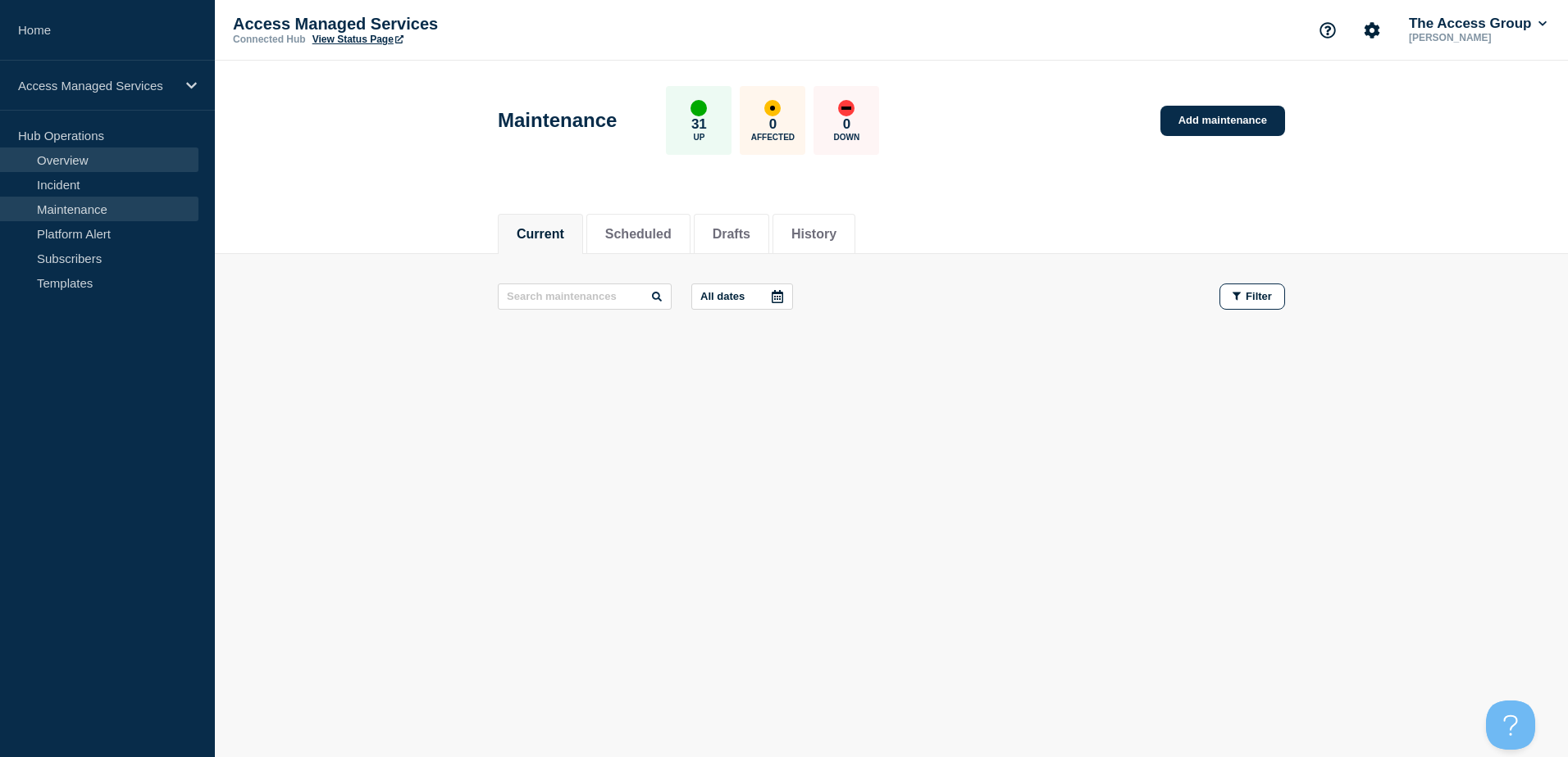
click at [80, 158] on link "Overview" at bounding box center [99, 159] width 198 height 24
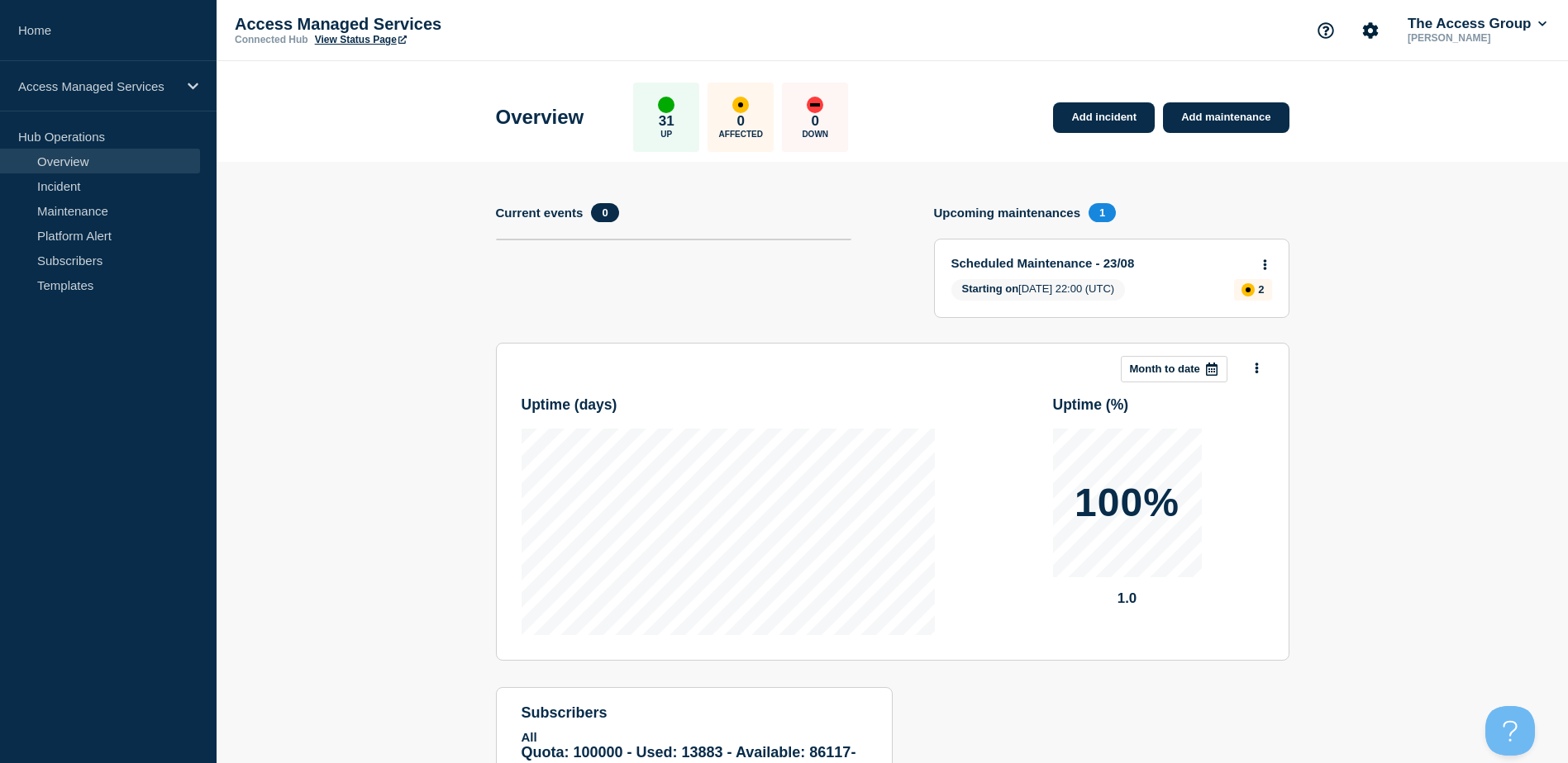
click at [1077, 263] on link "Scheduled Maintenance - 23/08" at bounding box center [1100, 263] width 298 height 14
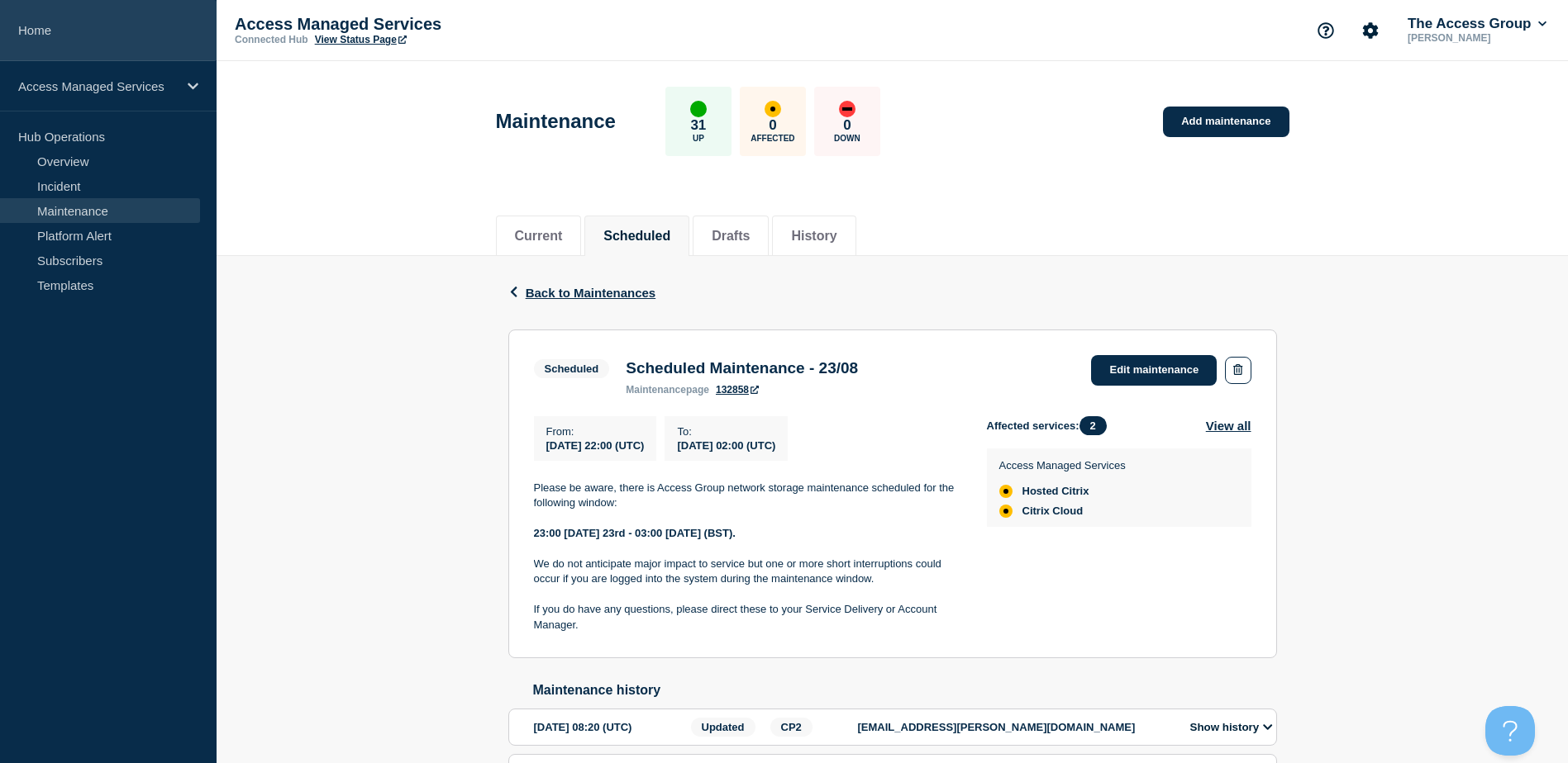
click at [37, 29] on link "Home" at bounding box center [108, 31] width 217 height 61
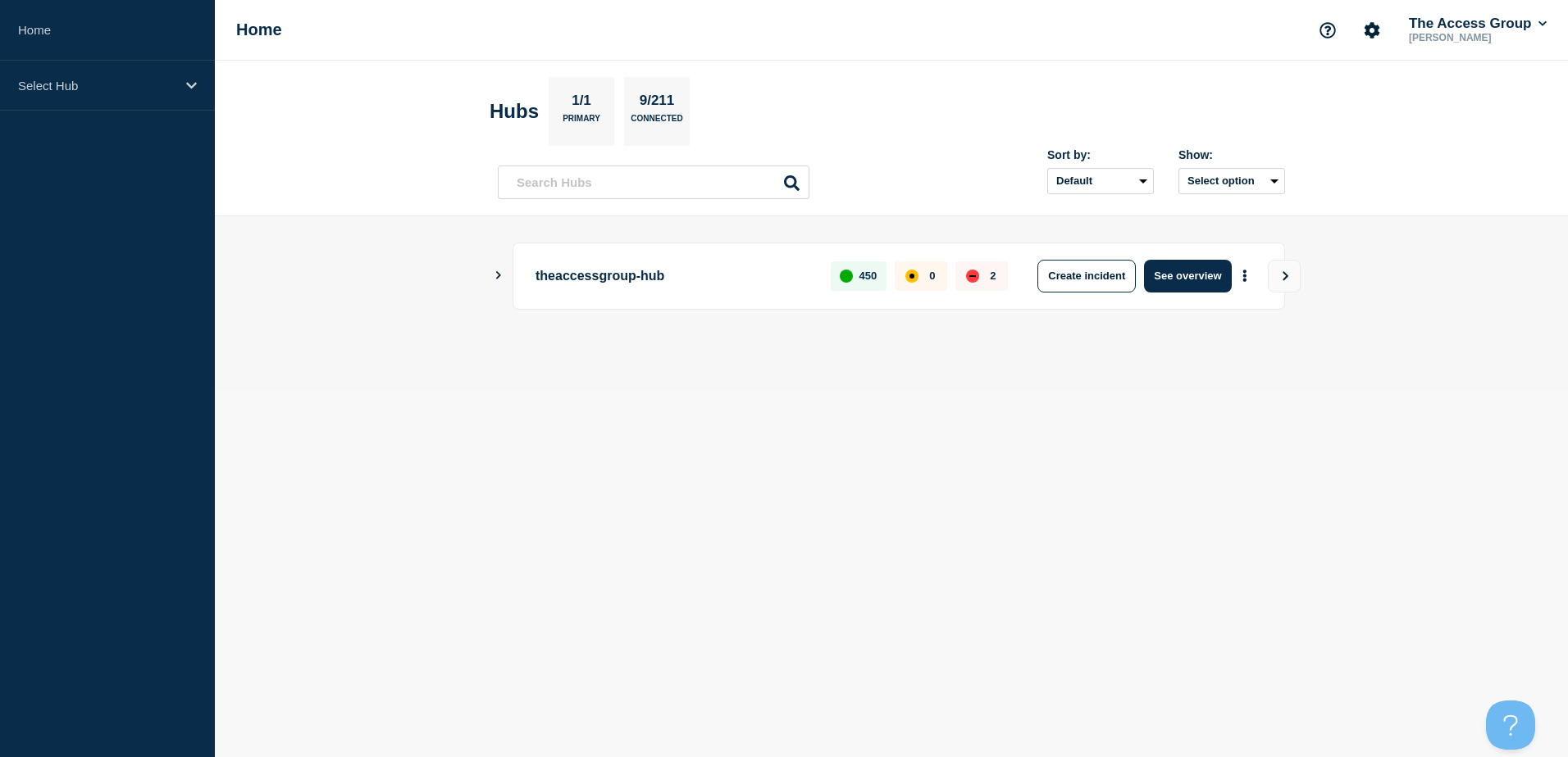
click at [498, 278] on icon "Show Connected Hubs" at bounding box center [498, 276] width 11 height 8
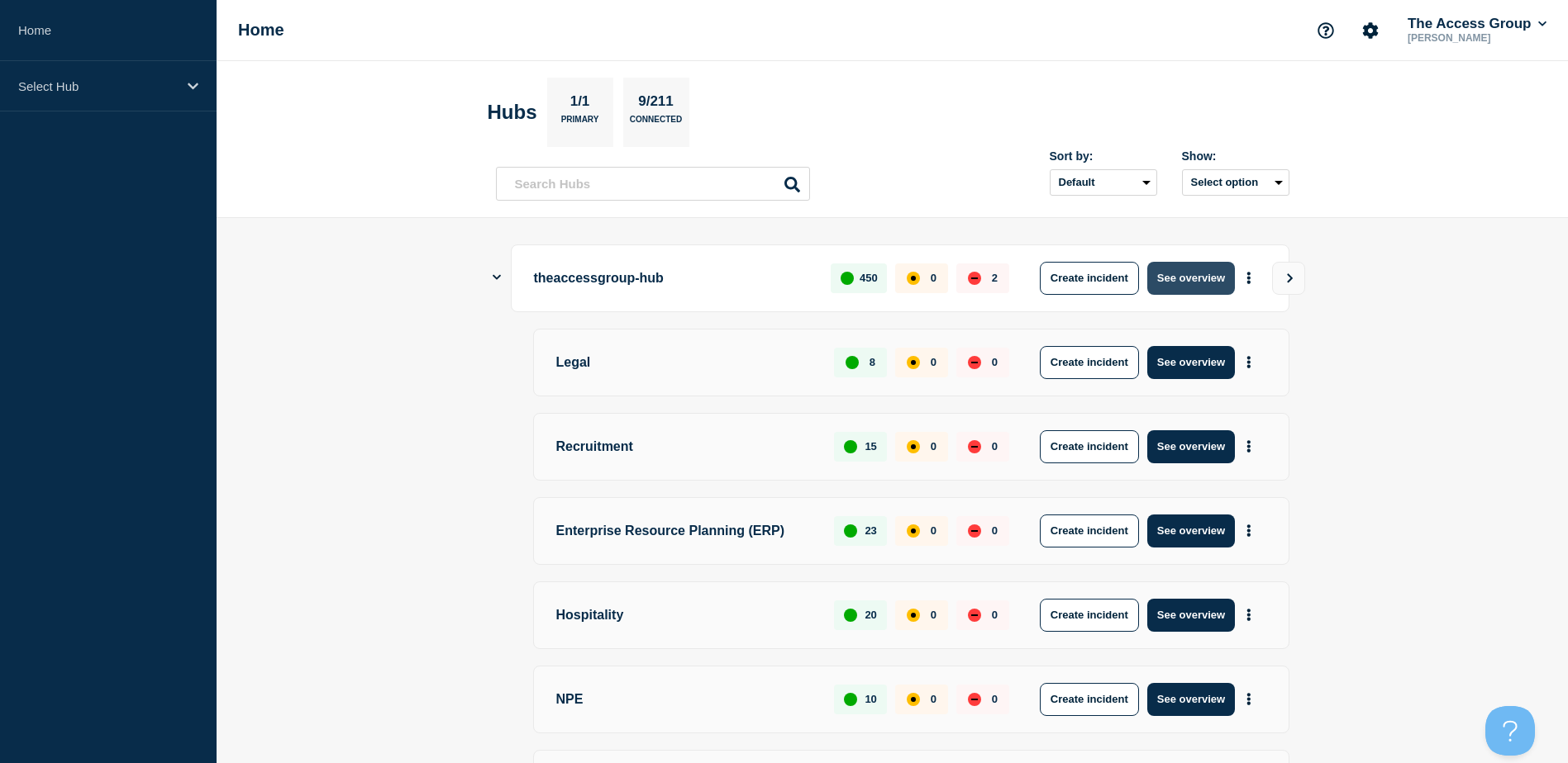
click at [1197, 280] on button "See overview" at bounding box center [1191, 278] width 88 height 33
